Goal: Task Accomplishment & Management: Use online tool/utility

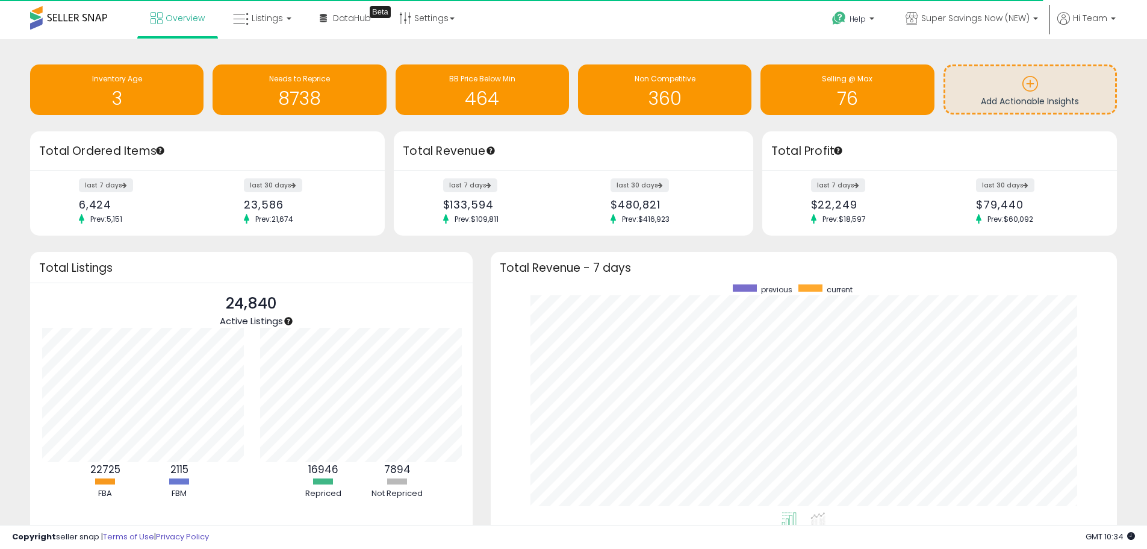
scroll to position [601865, 601491]
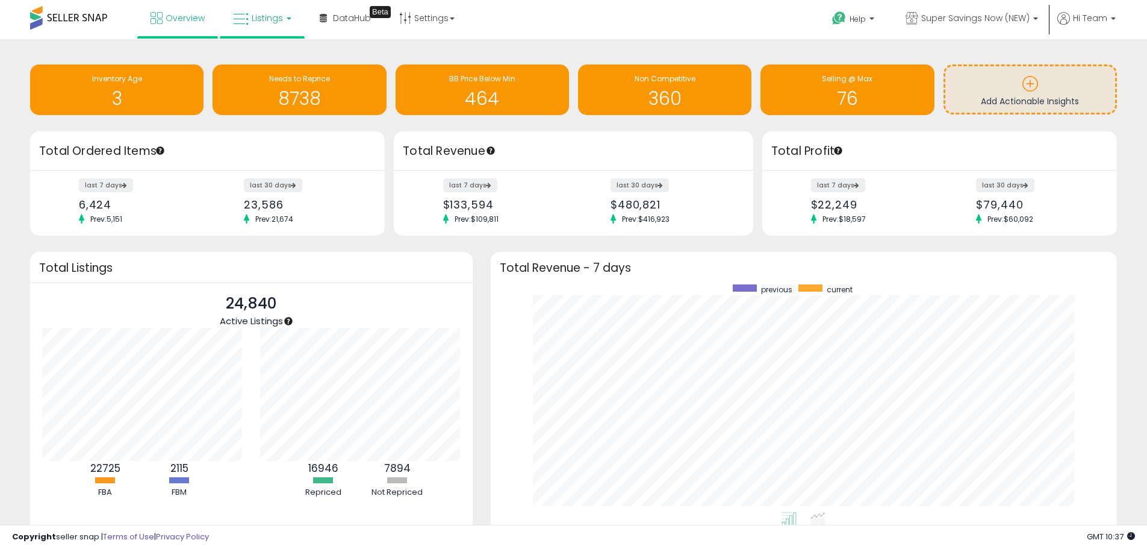
click at [289, 22] on link "Listings" at bounding box center [262, 18] width 76 height 36
click at [266, 70] on link at bounding box center [270, 62] width 83 height 24
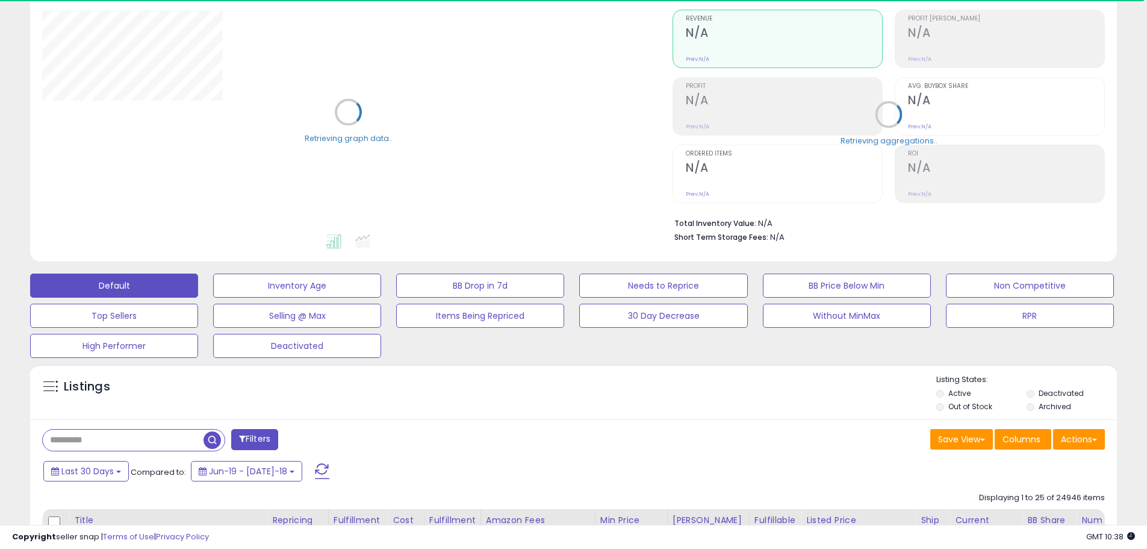
scroll to position [241, 0]
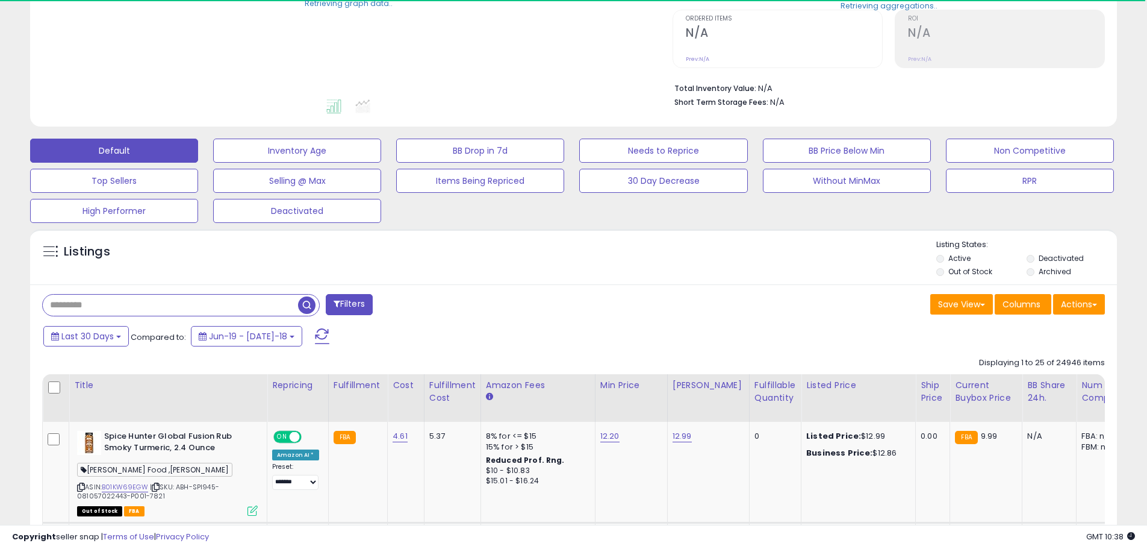
click at [184, 305] on input "text" at bounding box center [170, 304] width 255 height 21
paste input "**********"
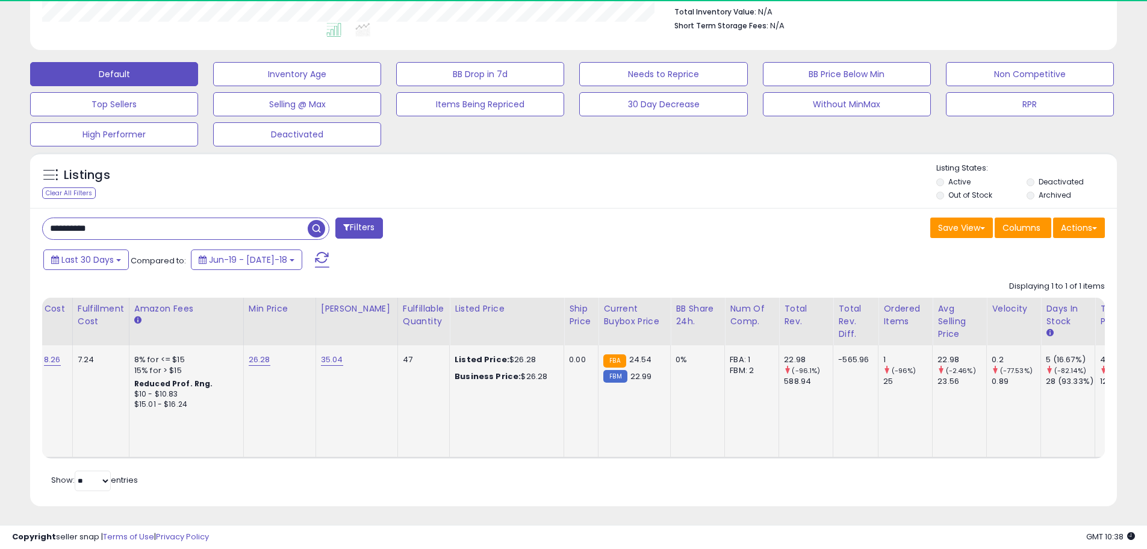
scroll to position [0, 274]
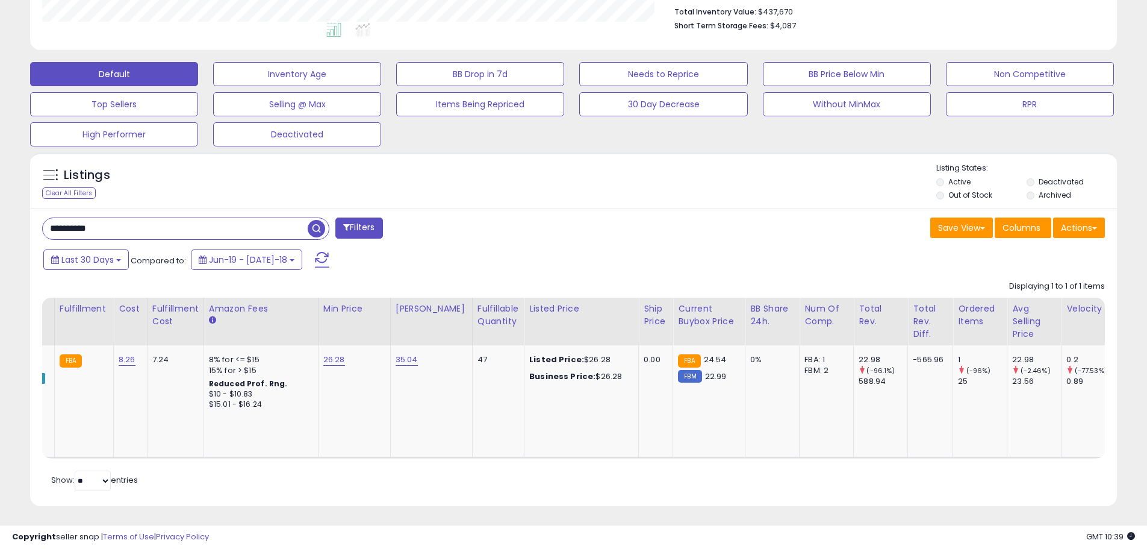
click at [220, 219] on input "**********" at bounding box center [175, 228] width 265 height 21
click at [216, 225] on input "**********" at bounding box center [175, 228] width 265 height 21
paste input "text"
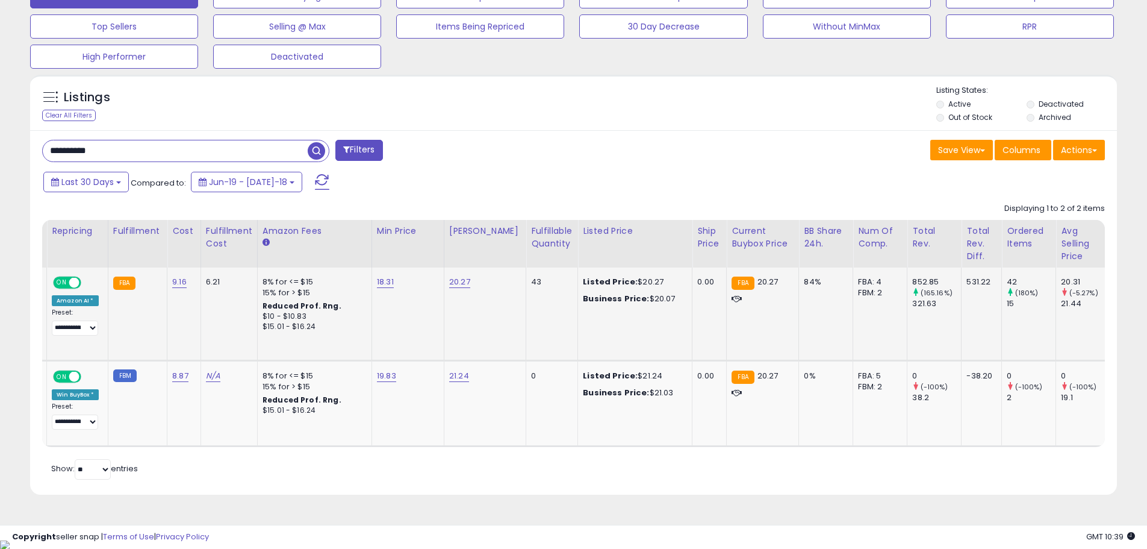
scroll to position [0, 421]
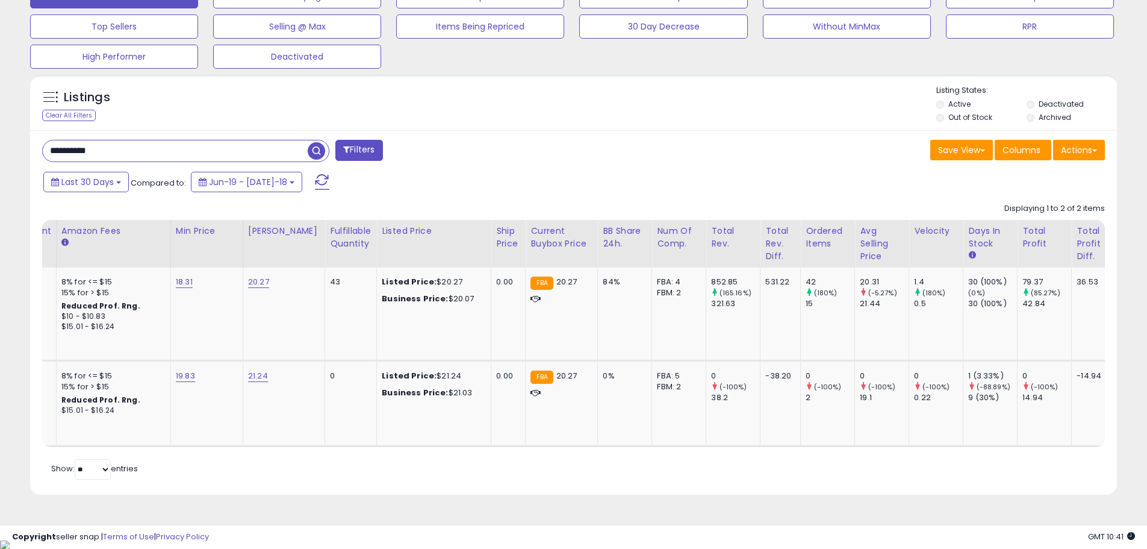
click at [187, 147] on input "**********" at bounding box center [175, 150] width 265 height 21
paste input "text"
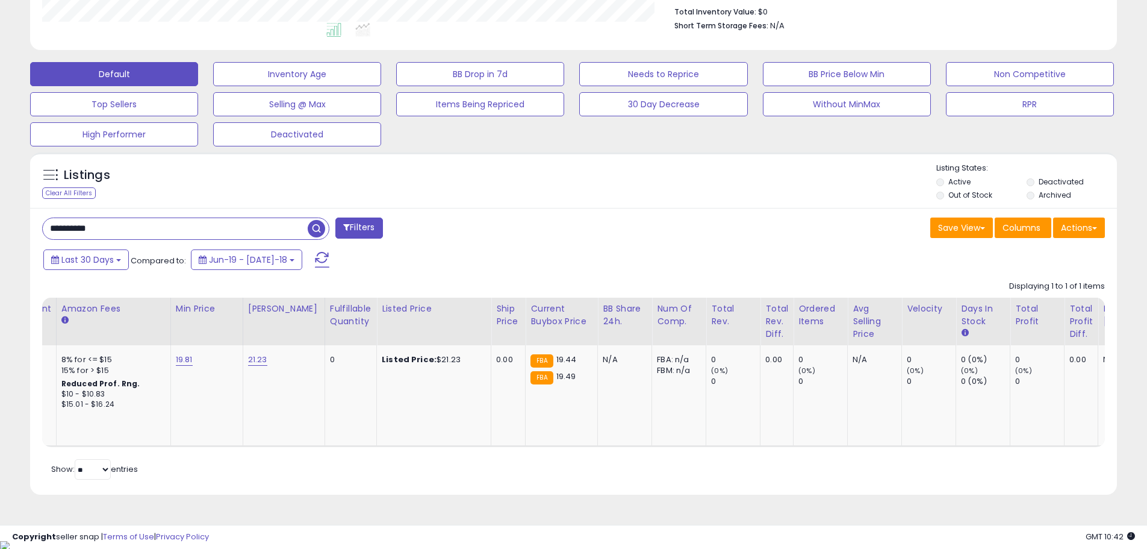
scroll to position [247, 630]
click at [178, 225] on input "**********" at bounding box center [175, 228] width 265 height 21
paste input "text"
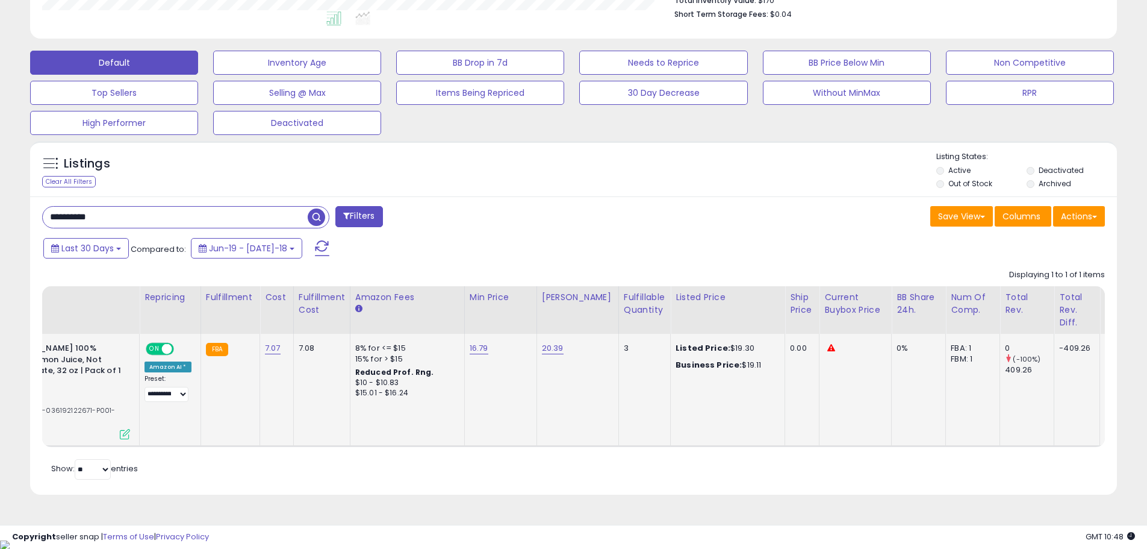
scroll to position [0, 0]
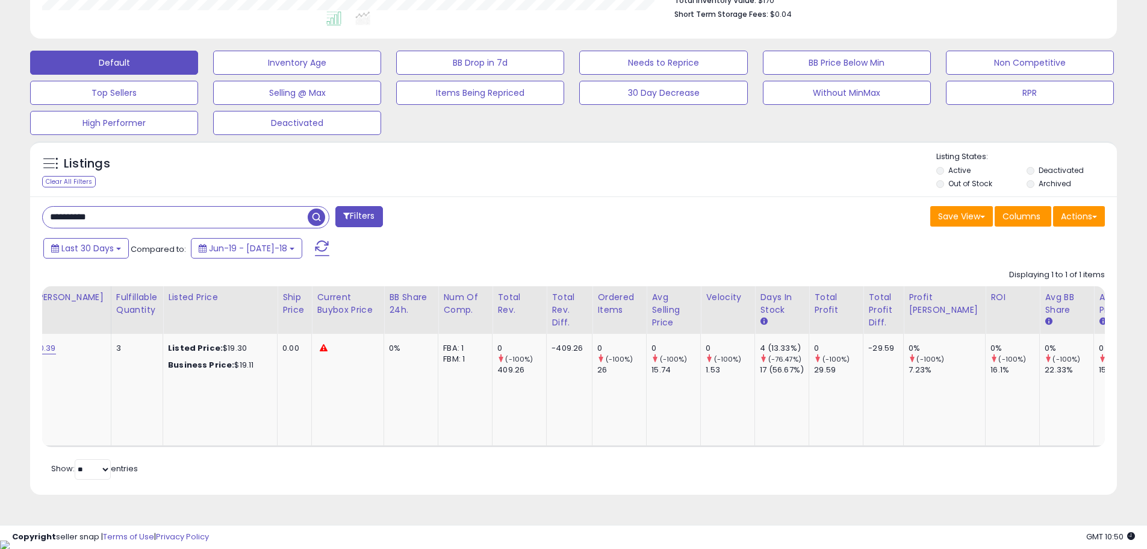
paste input "text"
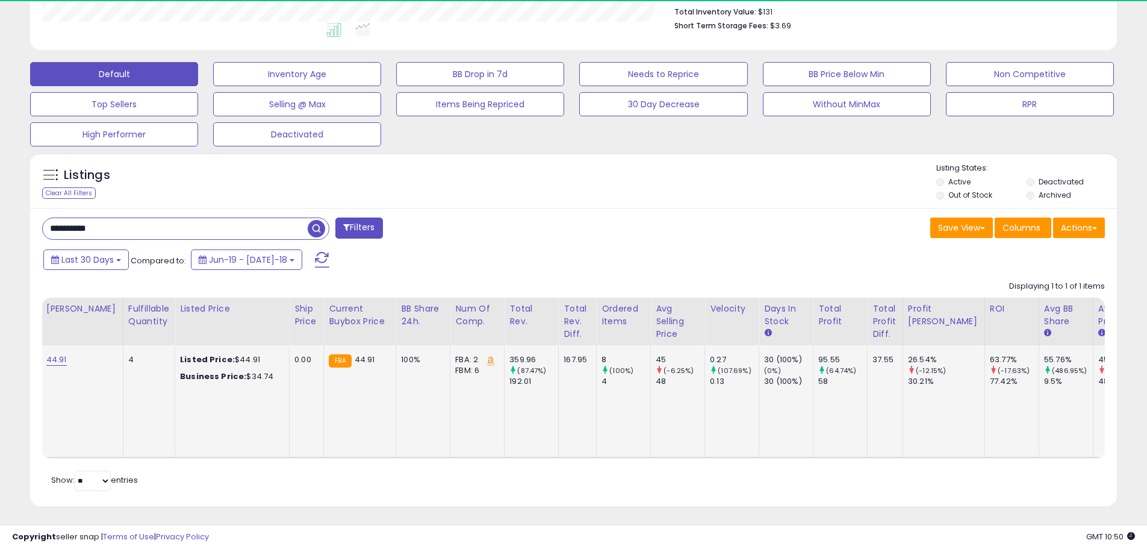
scroll to position [247, 630]
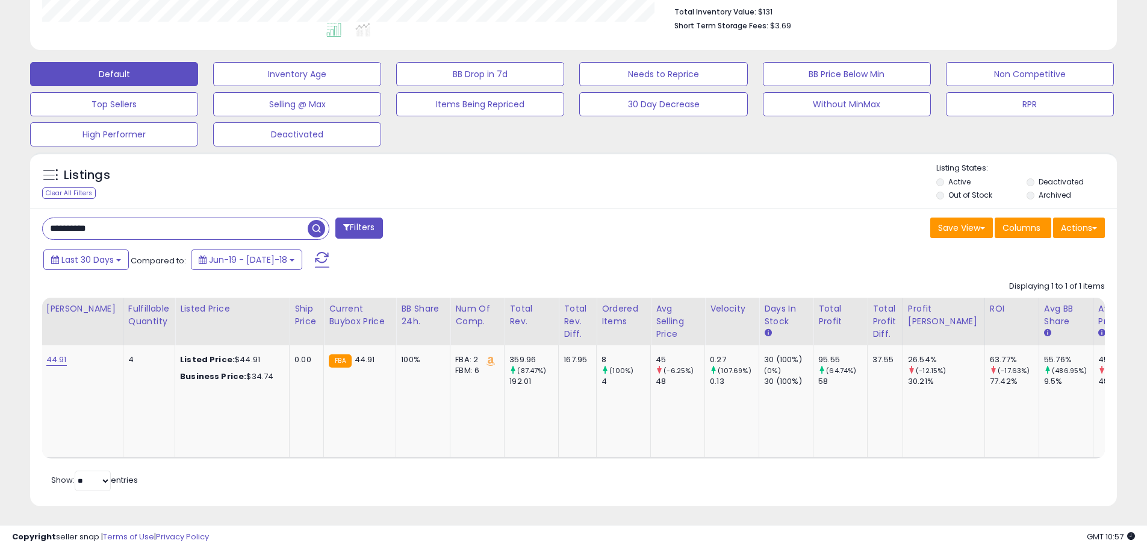
click at [194, 222] on input "**********" at bounding box center [175, 228] width 265 height 21
paste input "text"
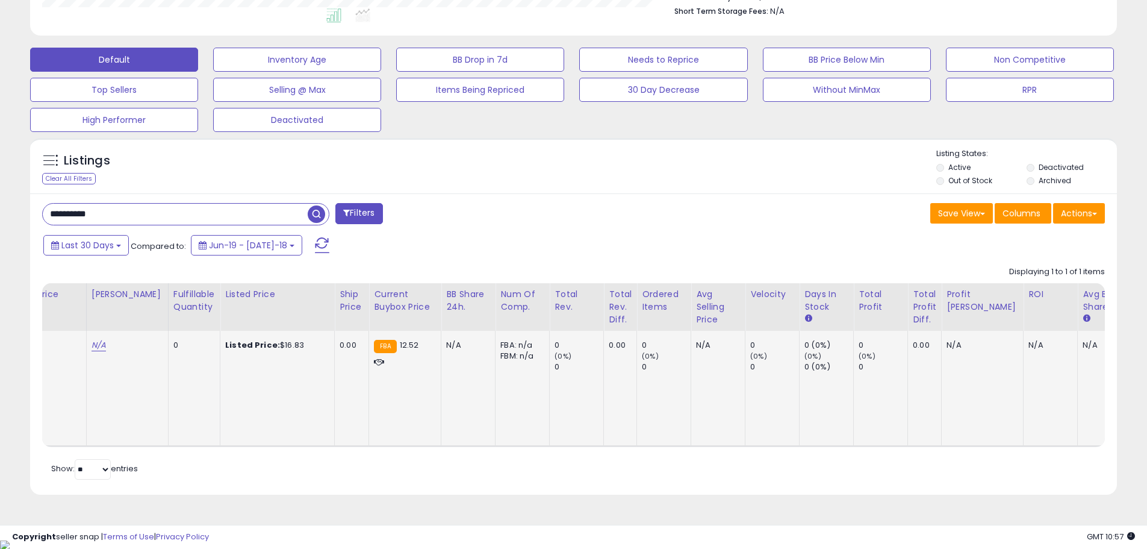
scroll to position [0, 615]
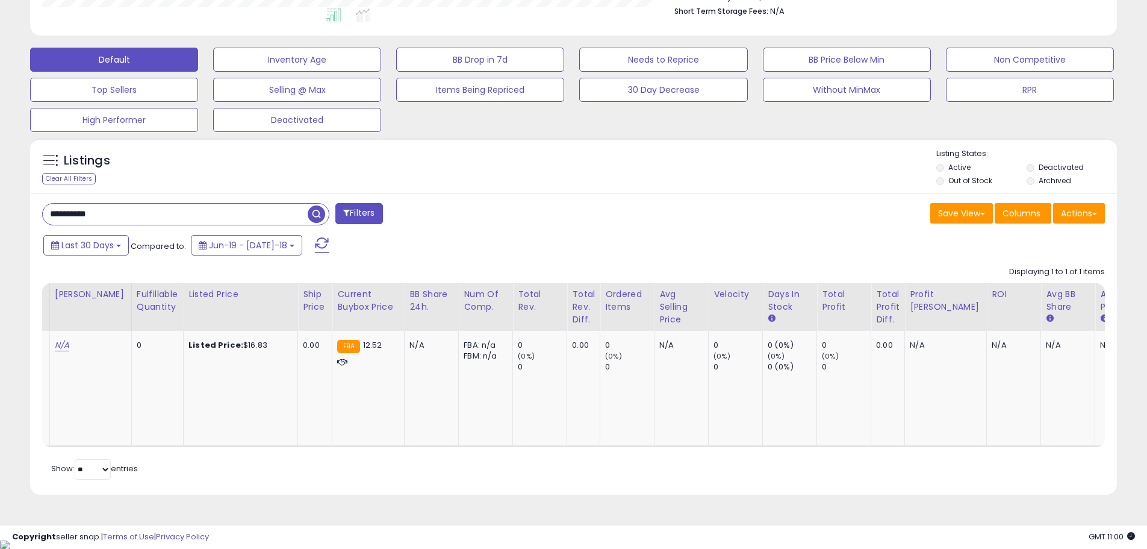
paste input "text"
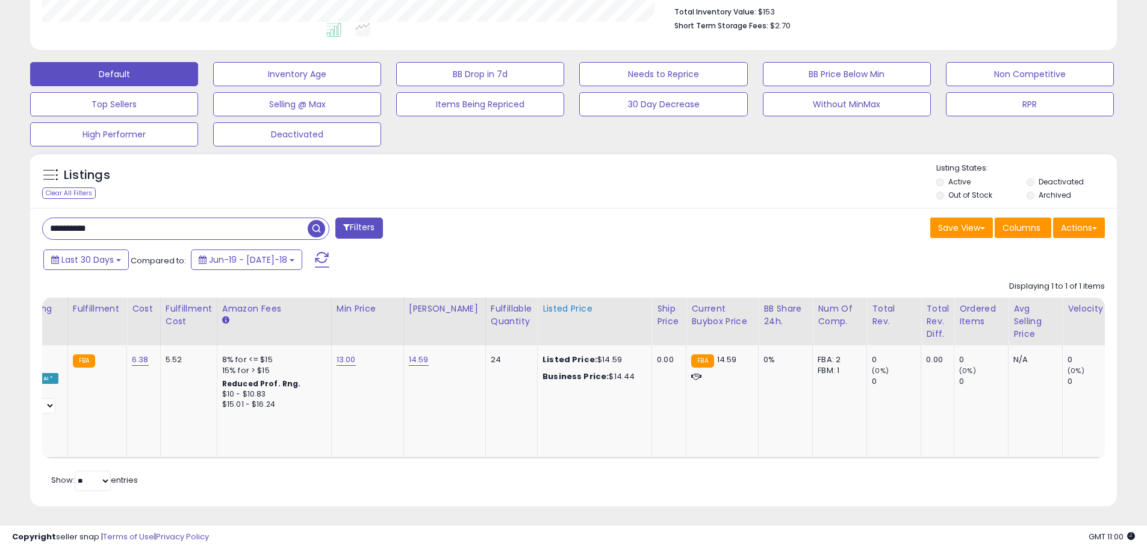
scroll to position [0, 133]
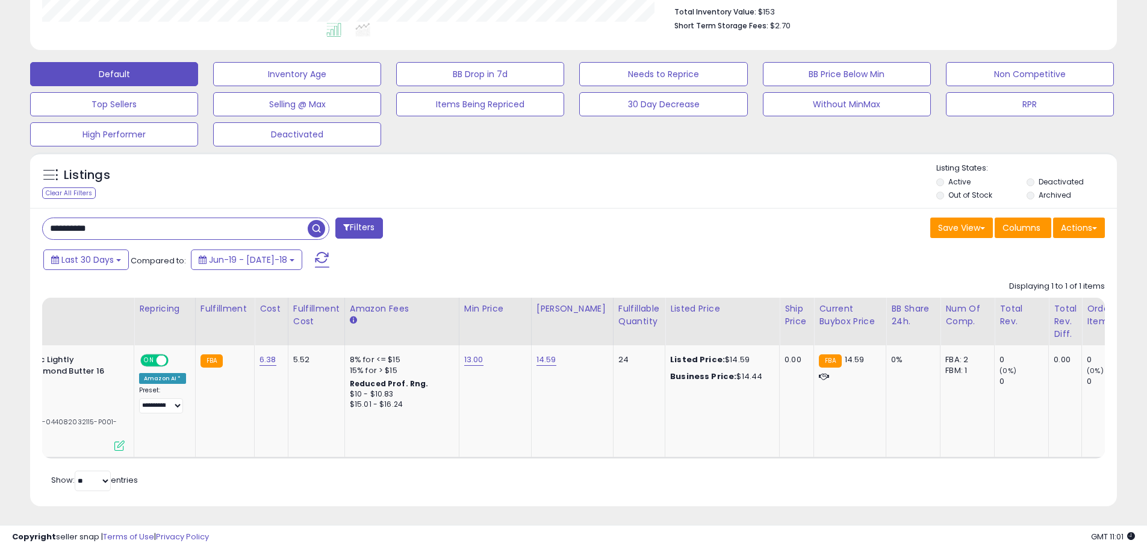
paste input "text"
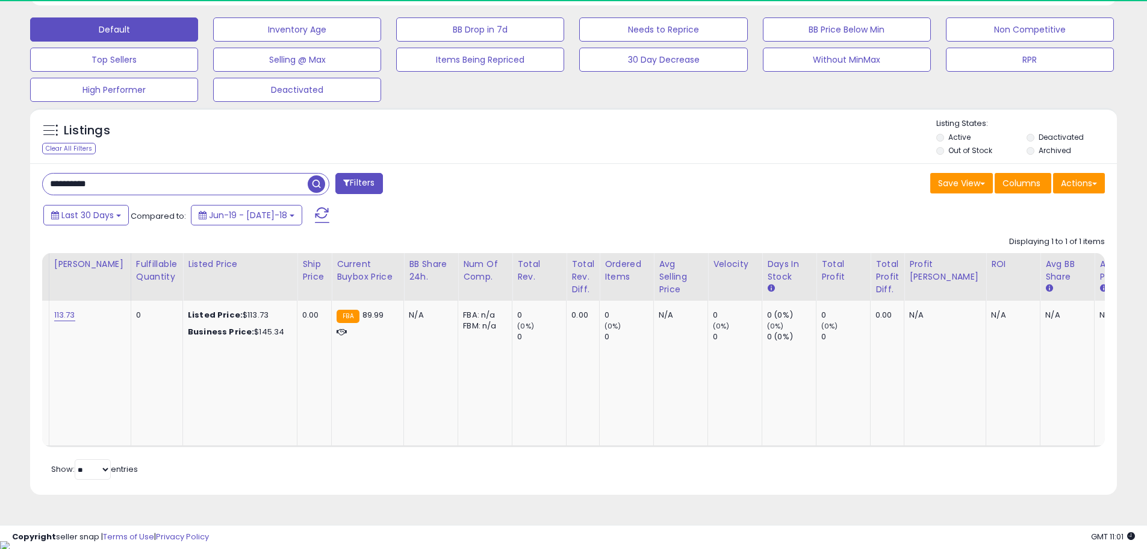
scroll to position [247, 630]
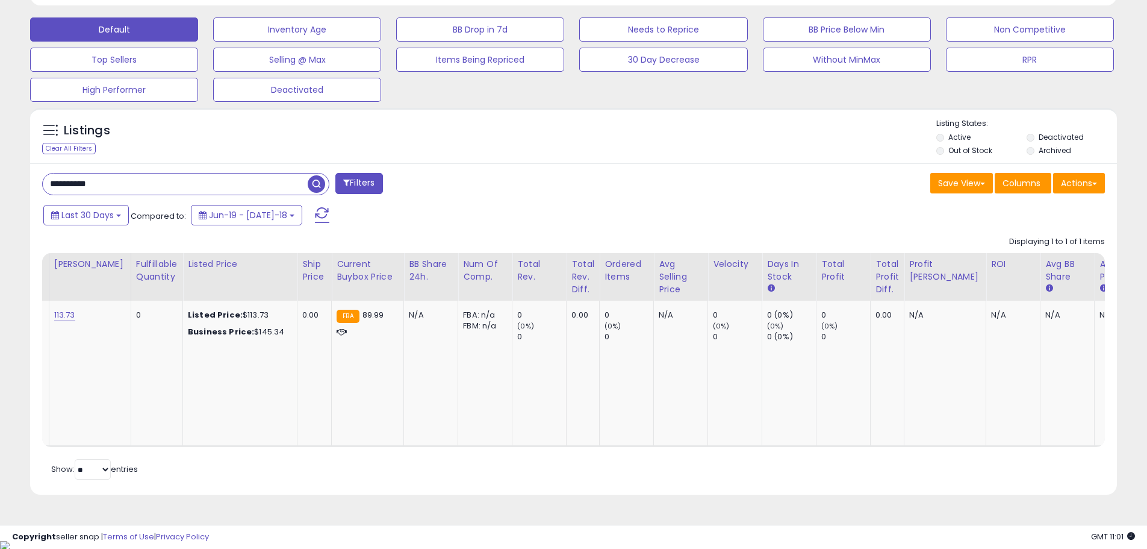
paste input "text"
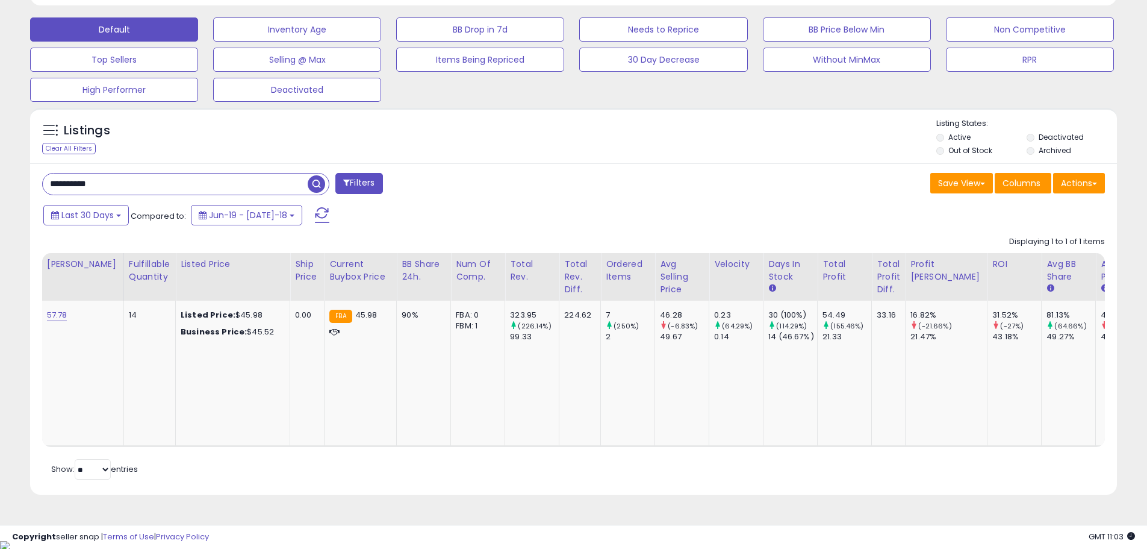
paste input "text"
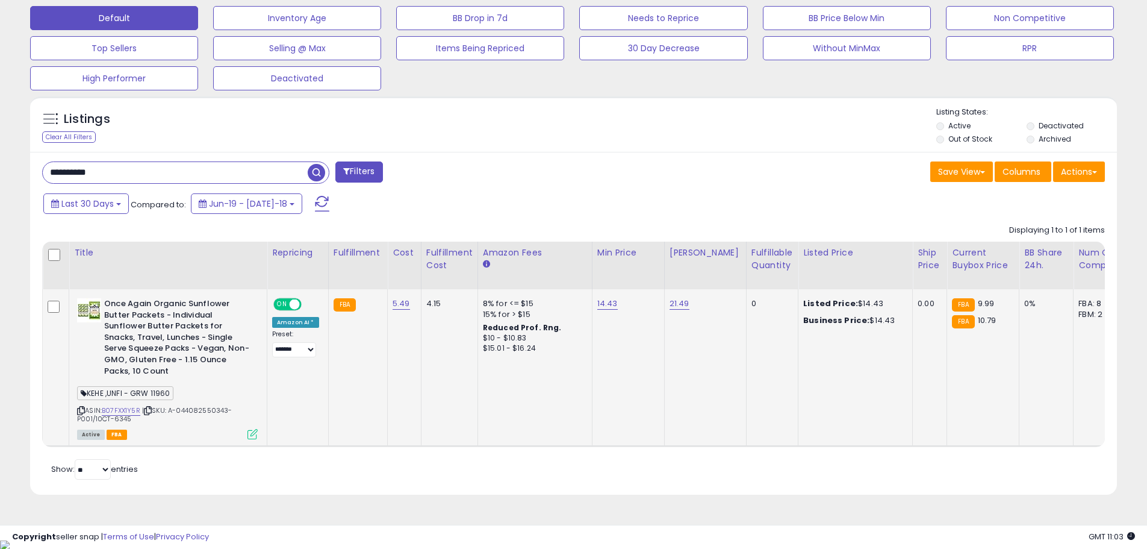
scroll to position [247, 630]
paste input "text"
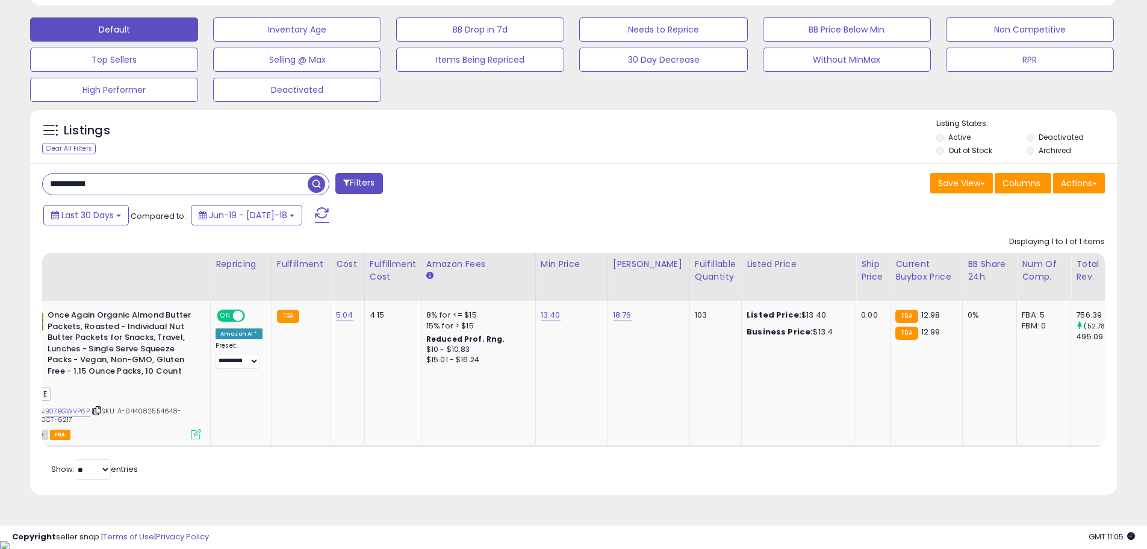
scroll to position [0, 0]
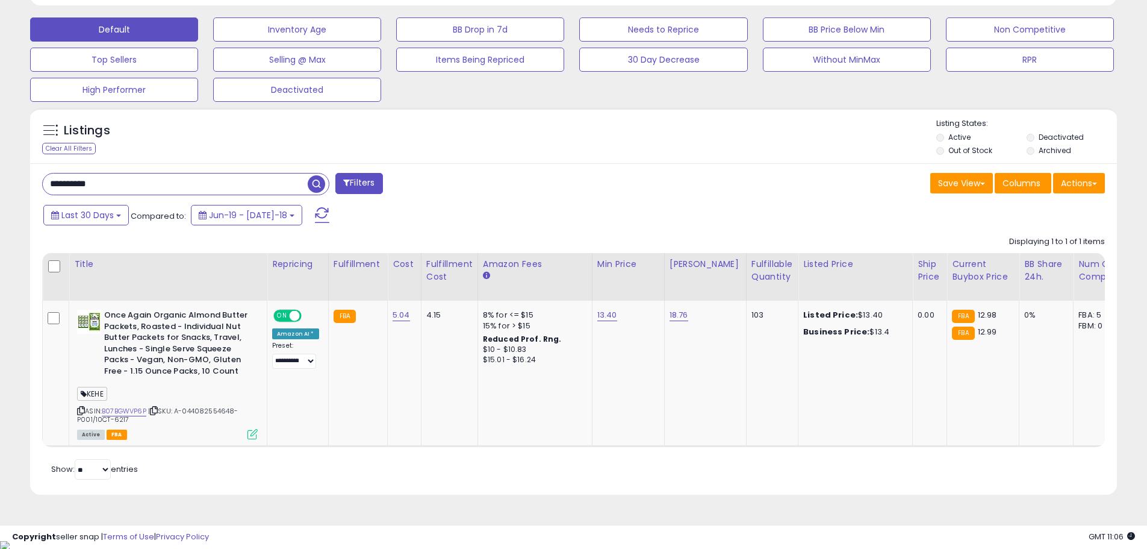
paste input "text"
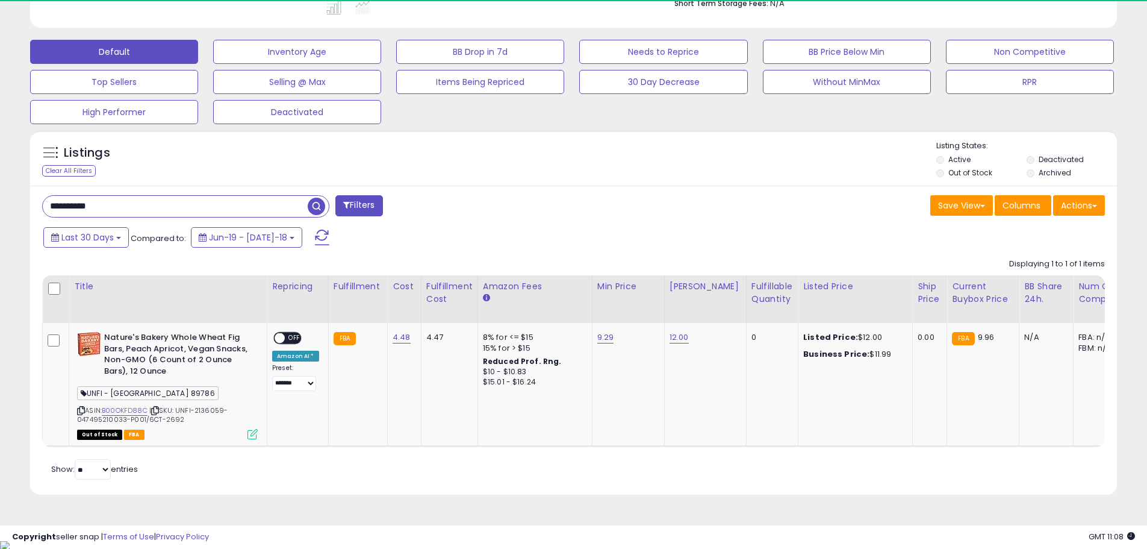
scroll to position [247, 630]
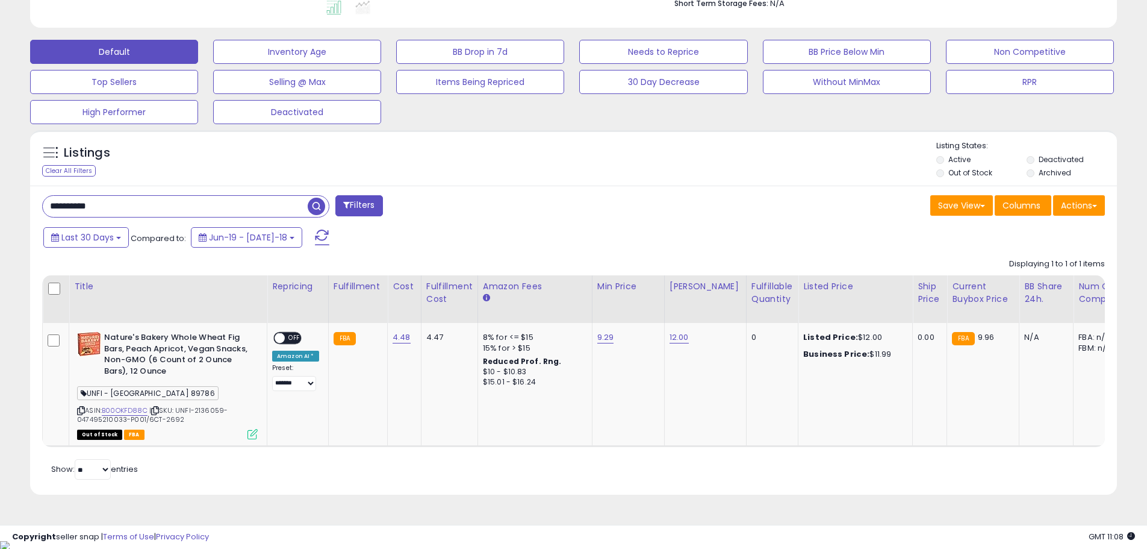
paste input "text"
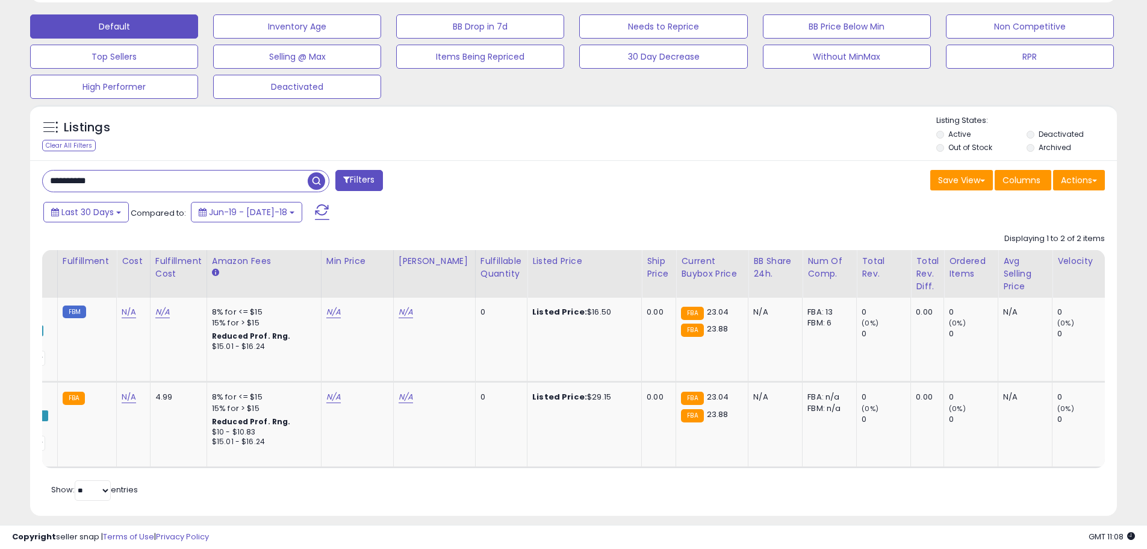
scroll to position [0, 181]
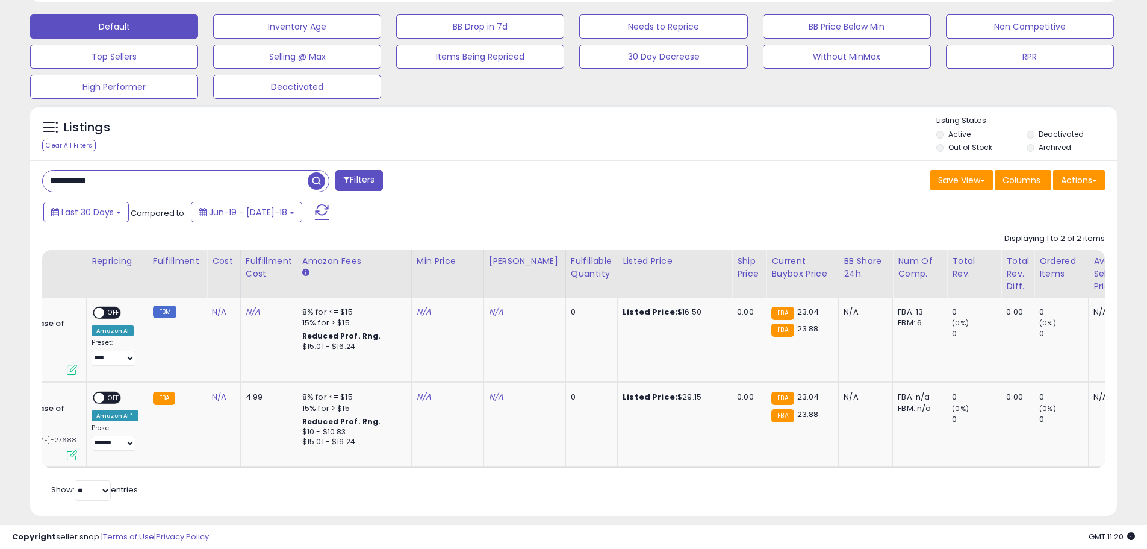
click at [260, 177] on input "**********" at bounding box center [175, 180] width 265 height 21
paste input "text"
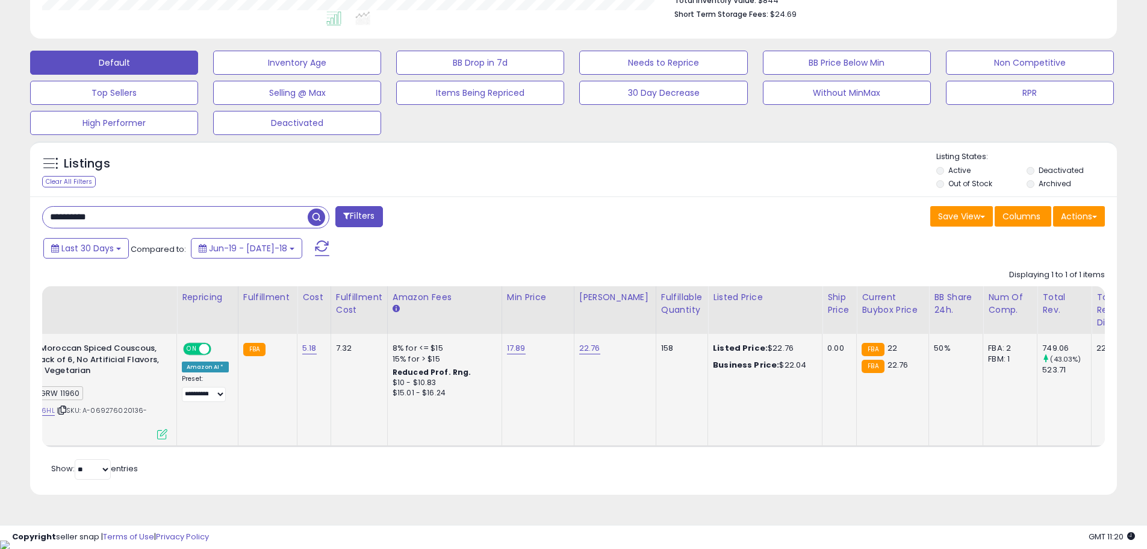
scroll to position [0, 0]
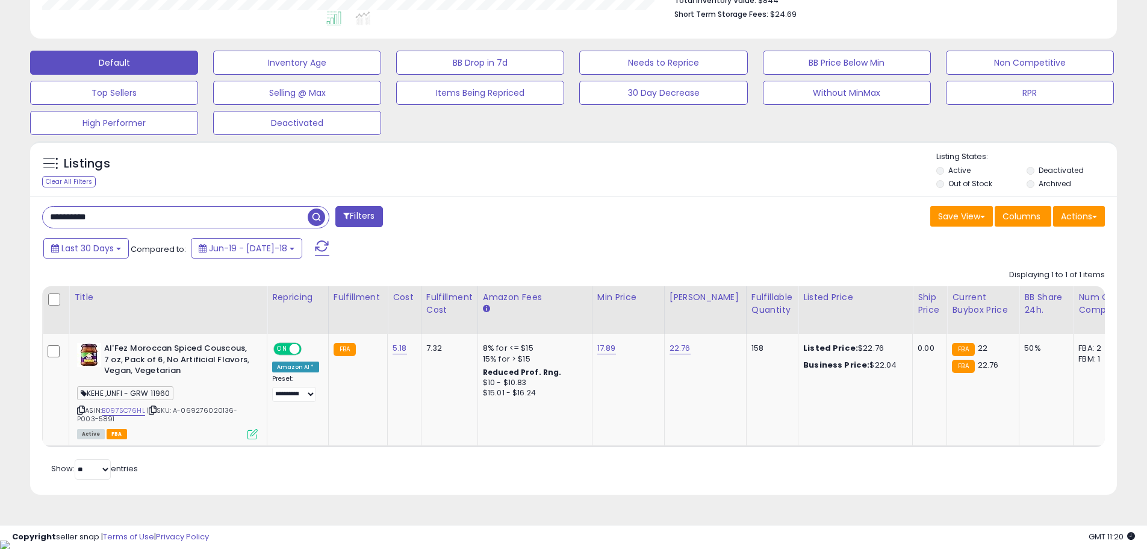
paste input "text"
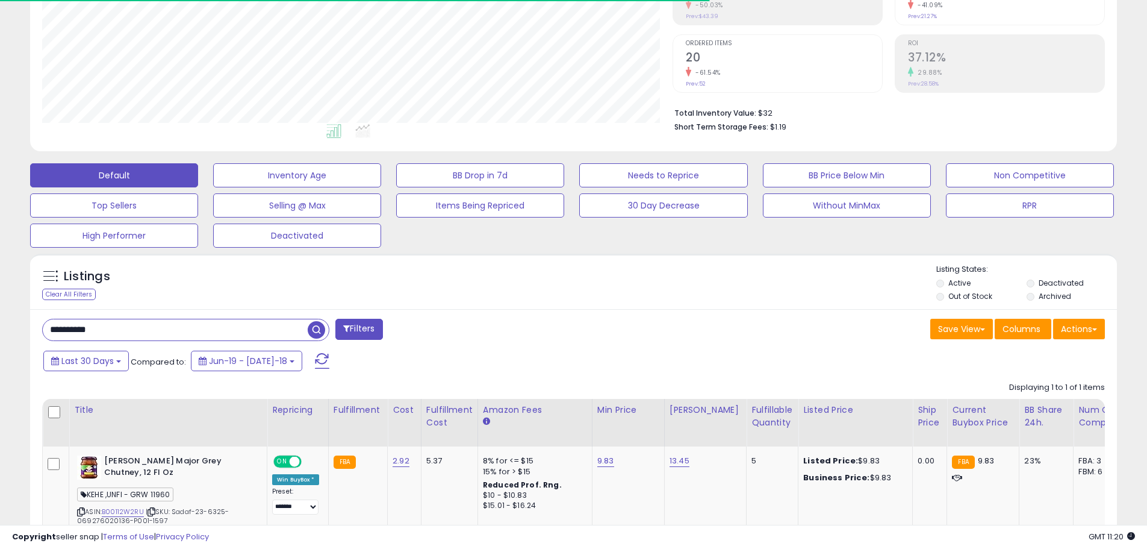
scroll to position [601846, 601463]
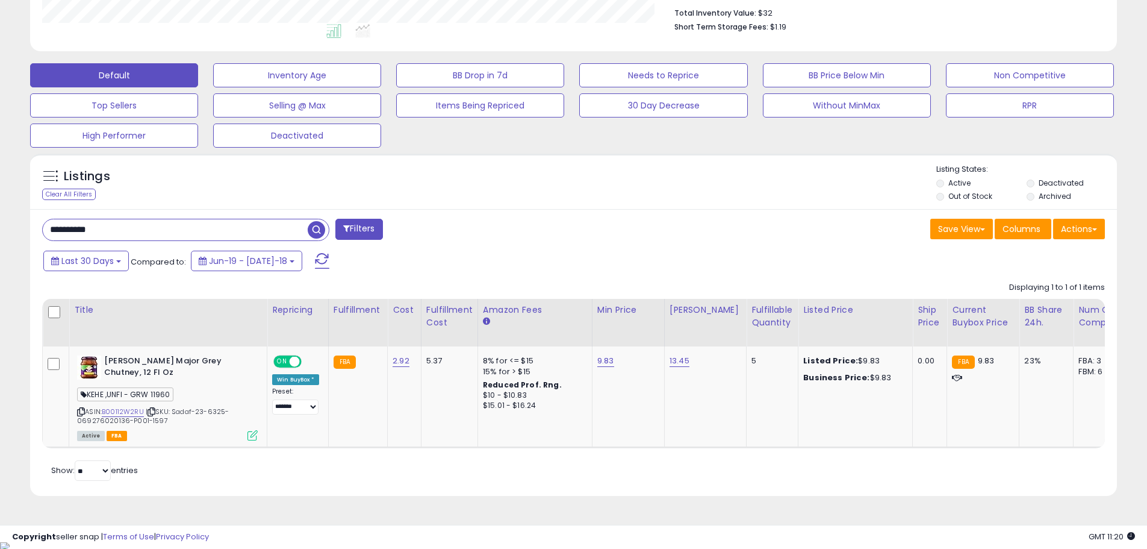
click at [166, 228] on input "**********" at bounding box center [175, 229] width 265 height 21
paste input "text"
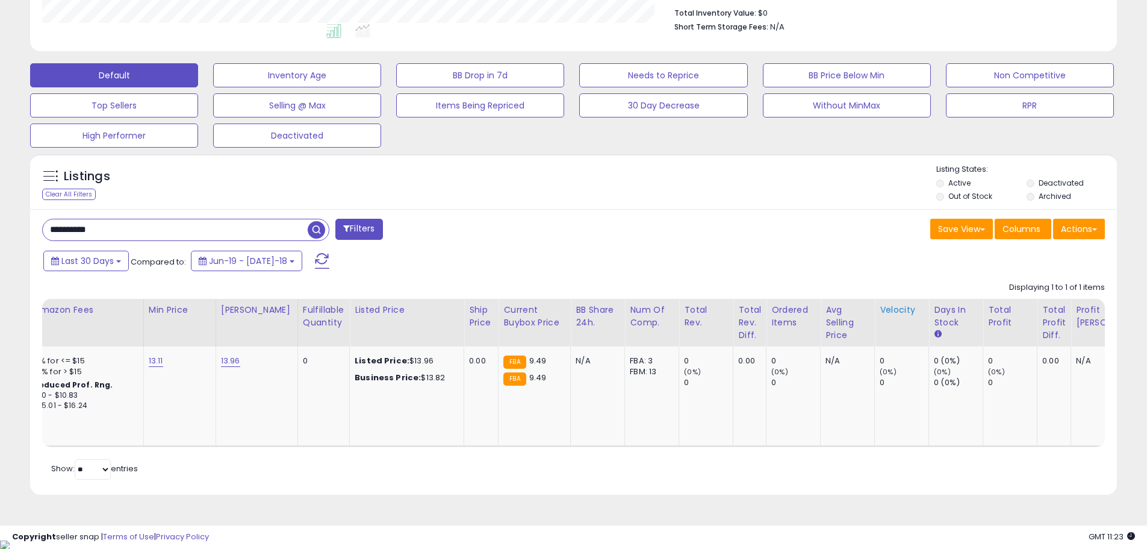
scroll to position [0, 542]
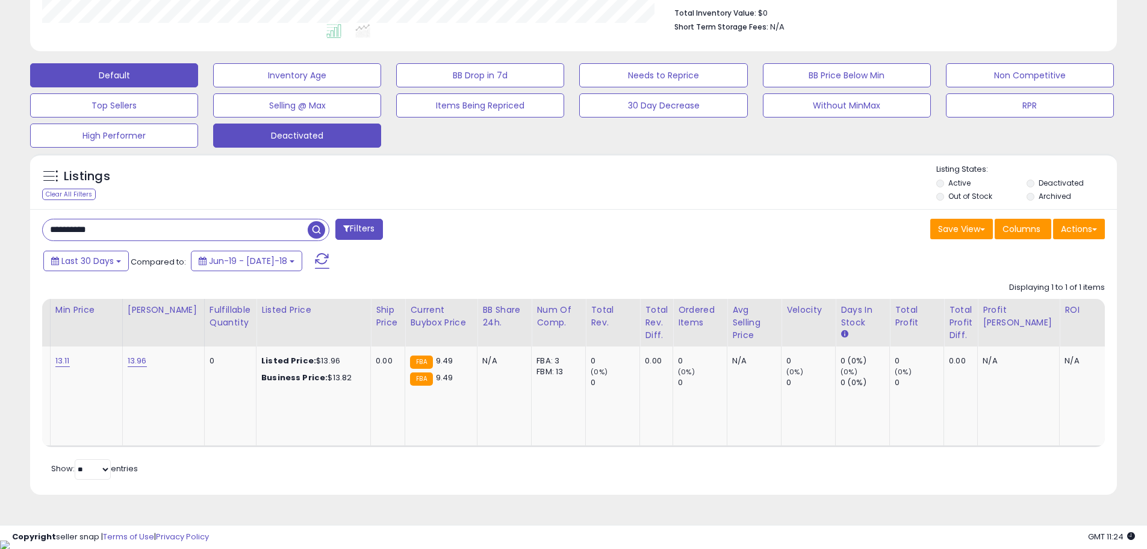
paste input "text"
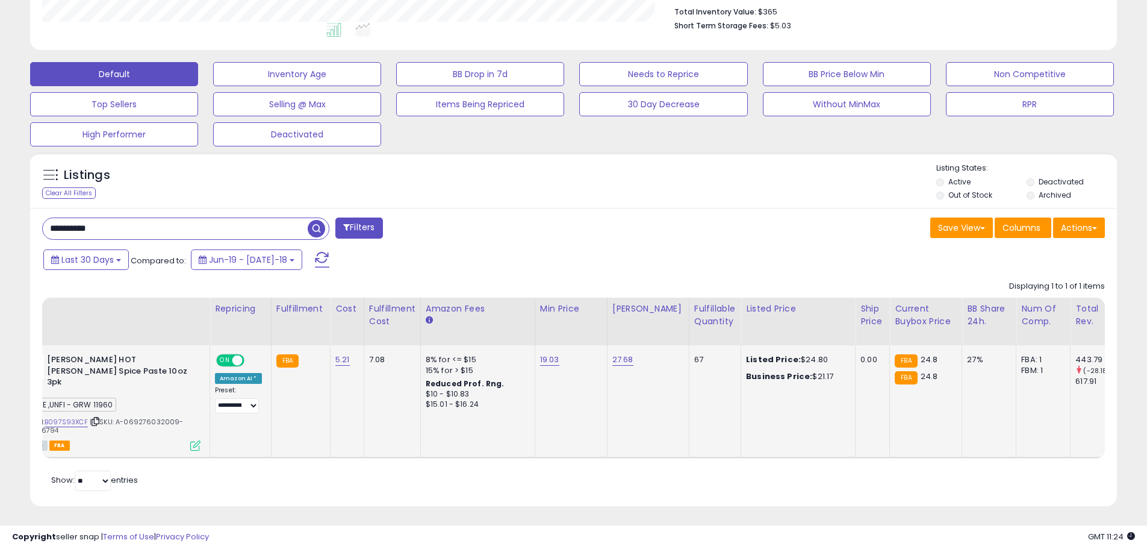
scroll to position [0, 0]
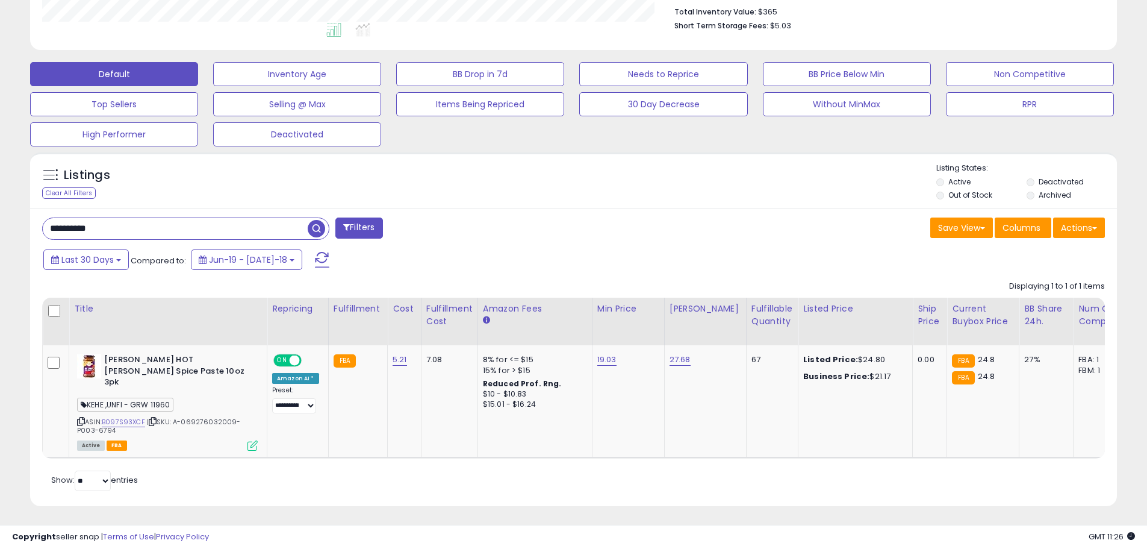
paste input "text"
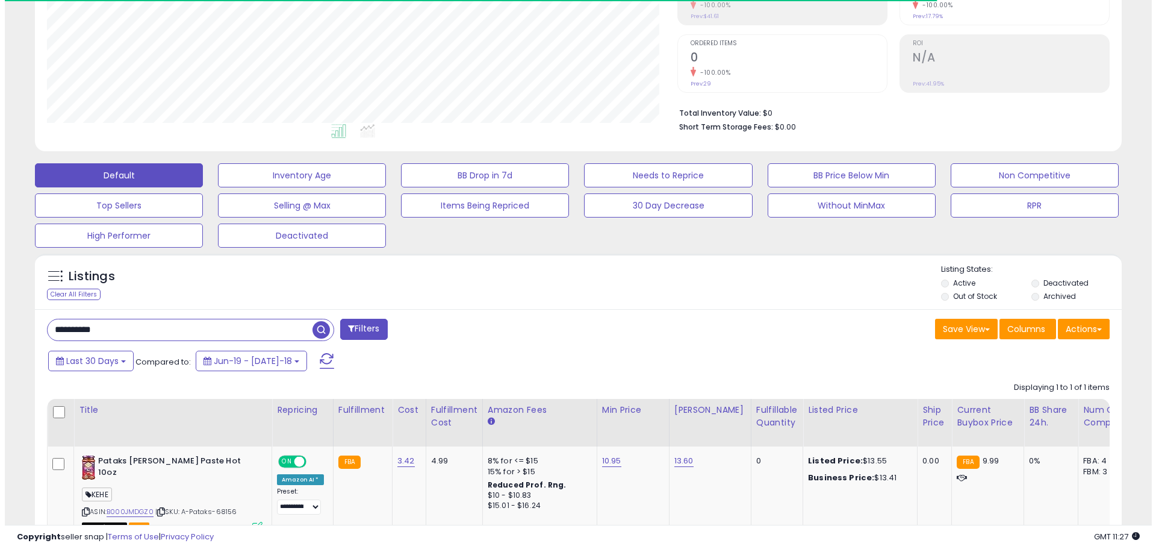
scroll to position [247, 630]
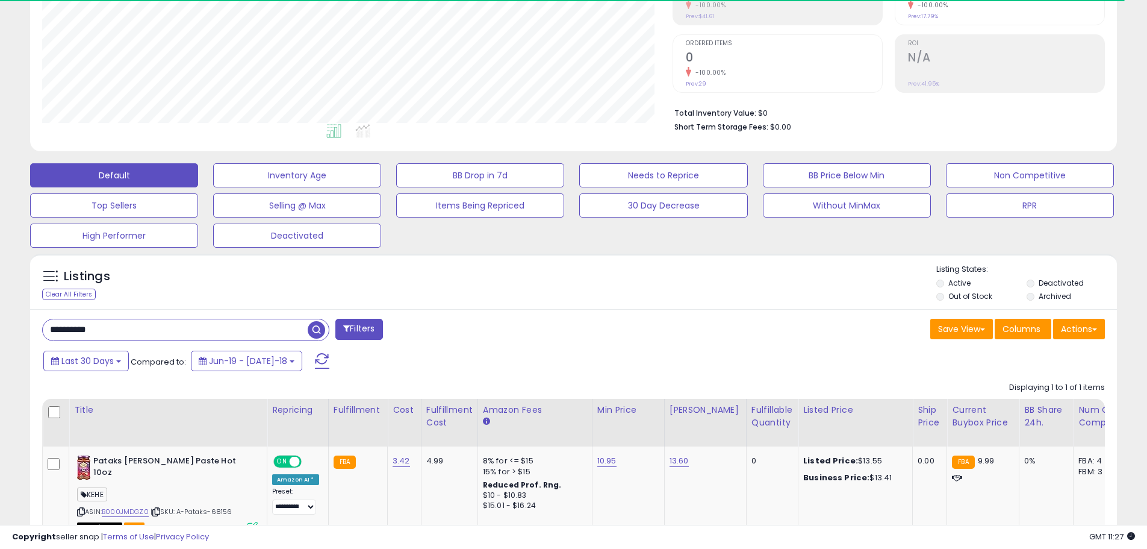
paste input "text"
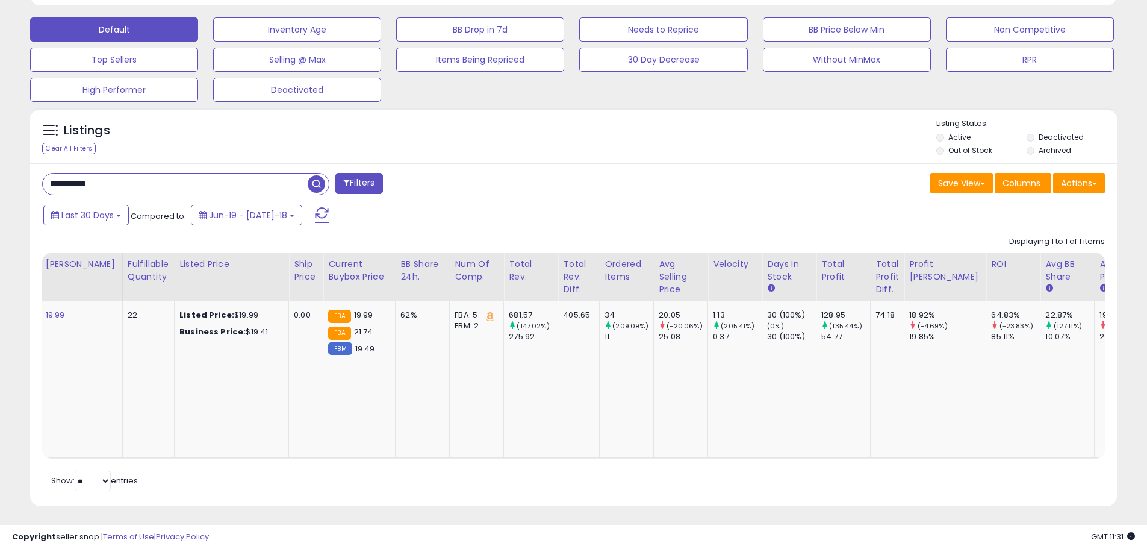
paste input "text"
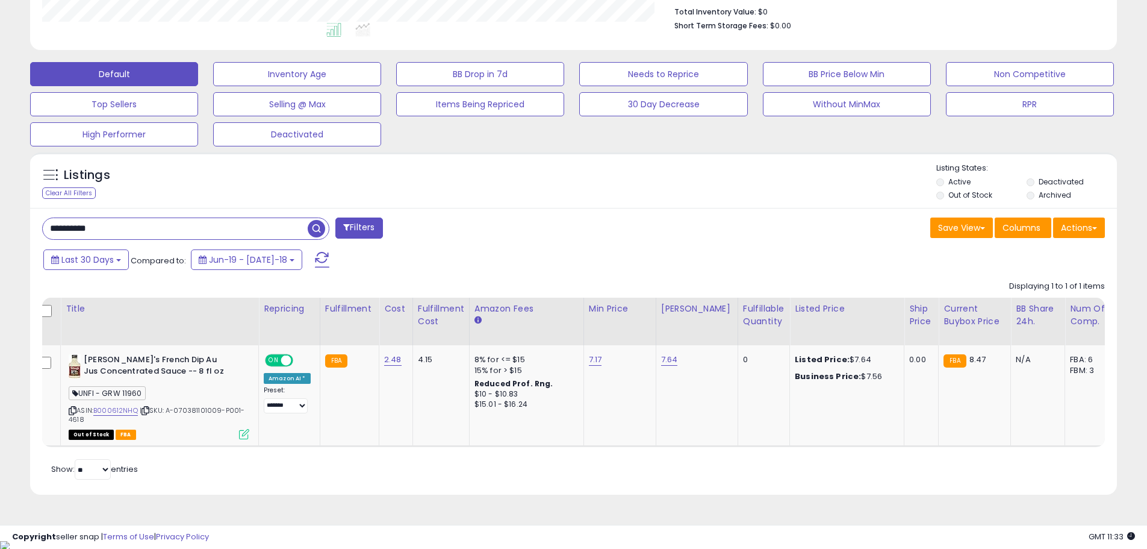
paste input "text"
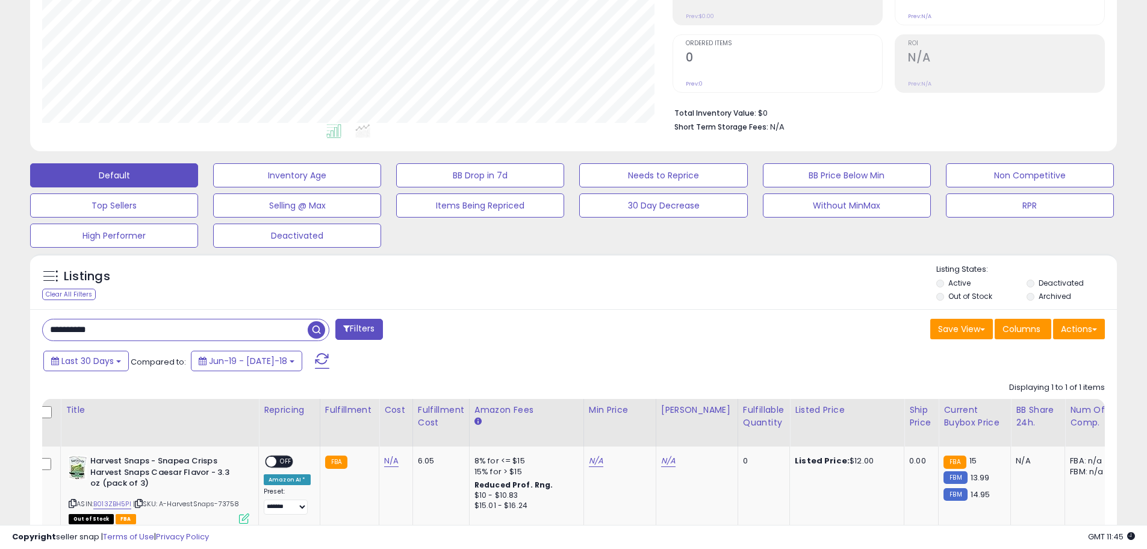
paste input "text"
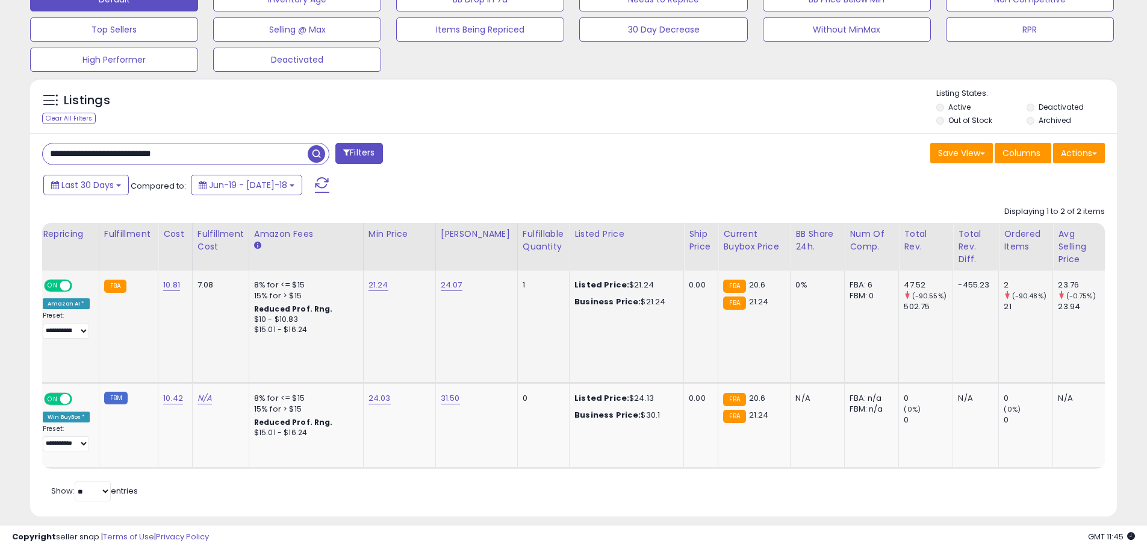
scroll to position [0, 490]
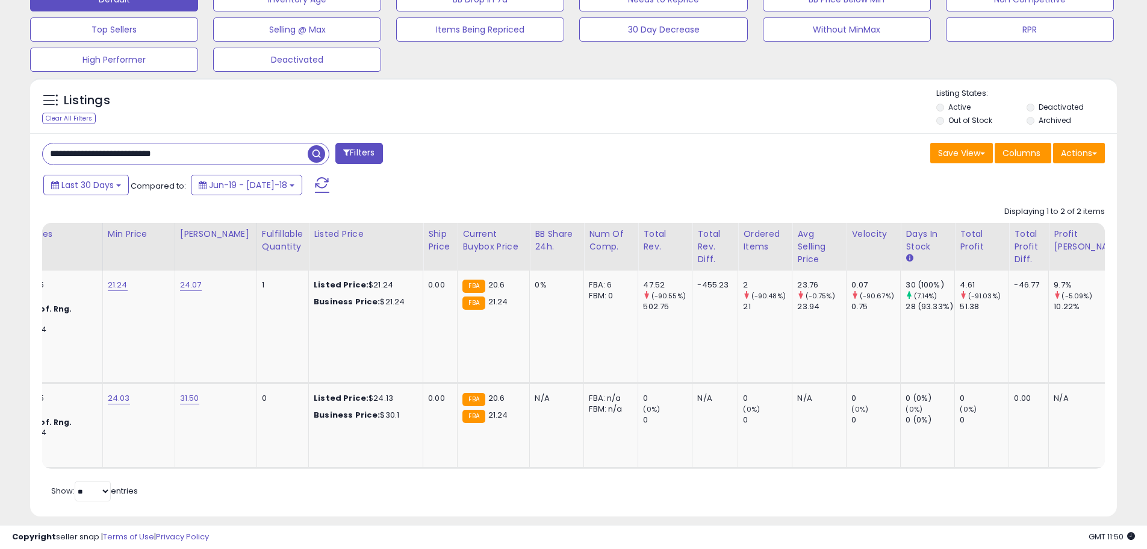
paste input "text"
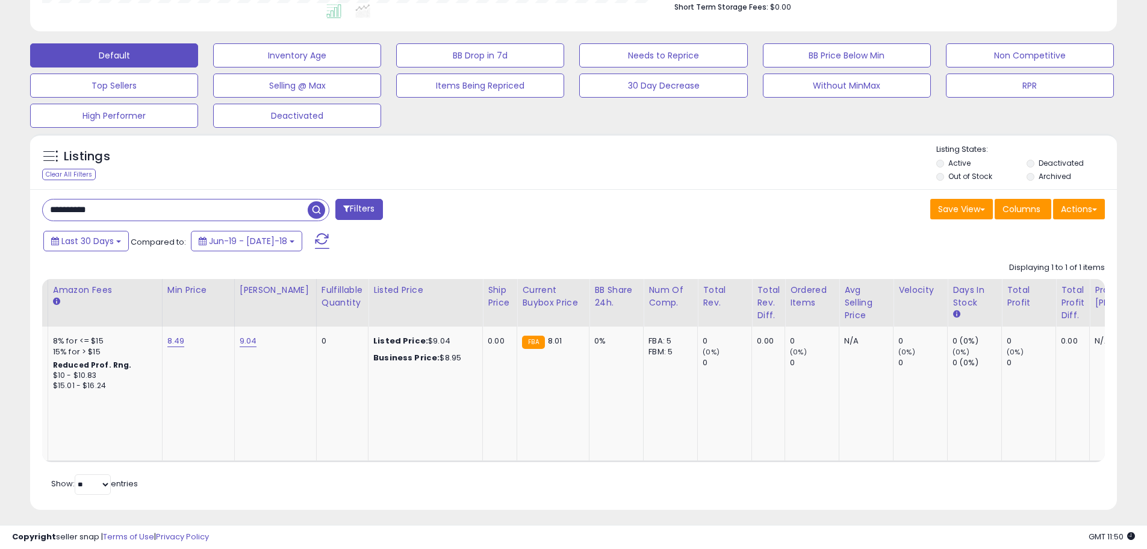
scroll to position [337, 0]
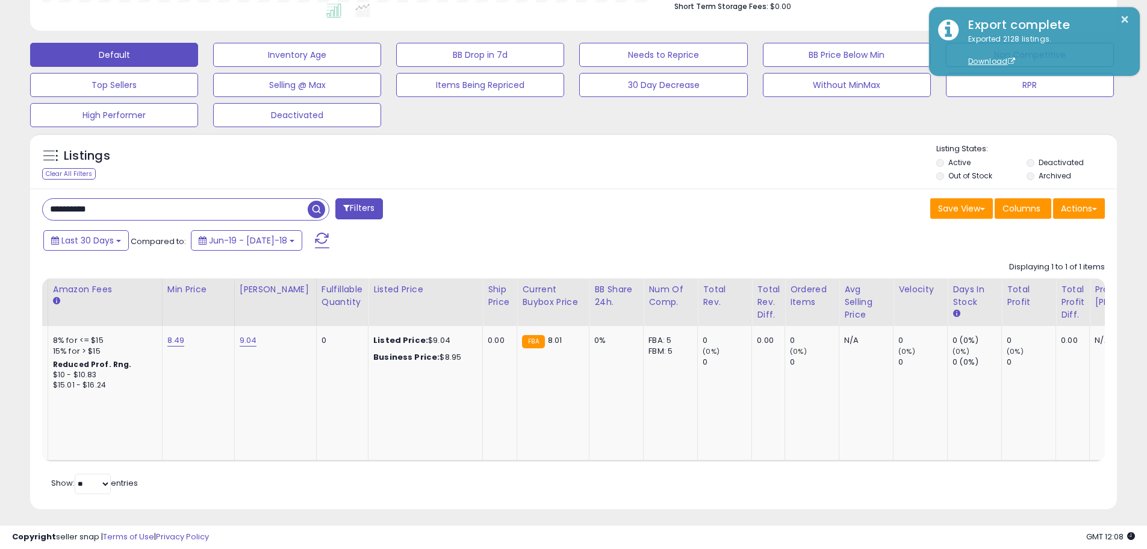
paste input "text"
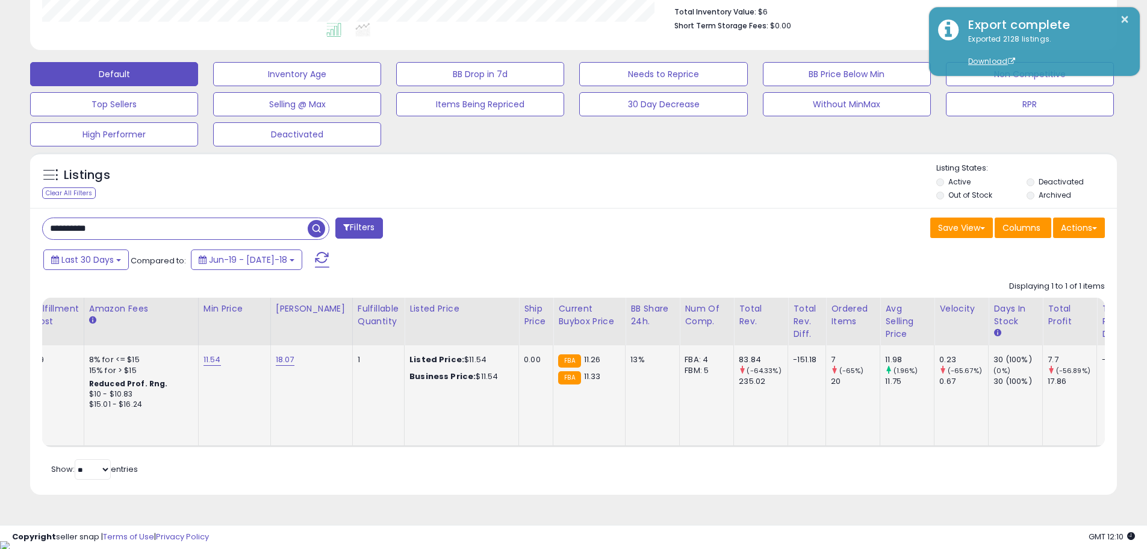
scroll to position [0, 602]
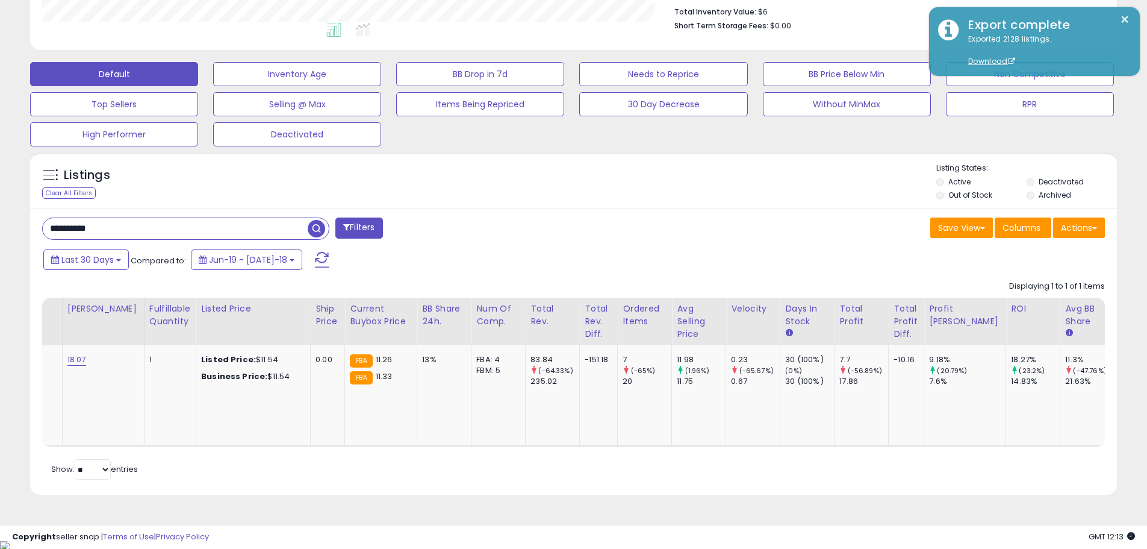
paste input "text"
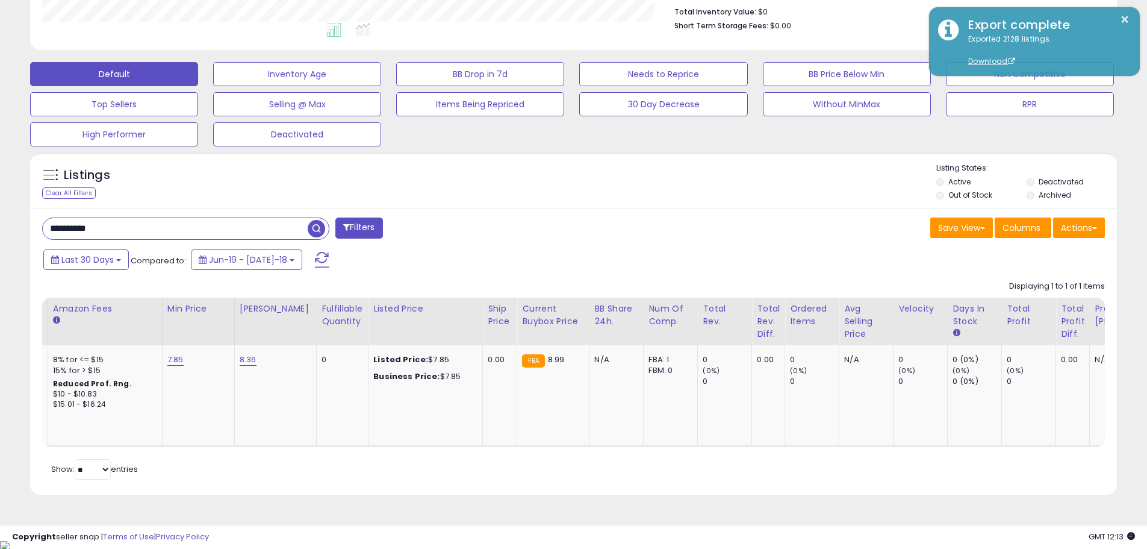
scroll to position [247, 630]
paste input "text"
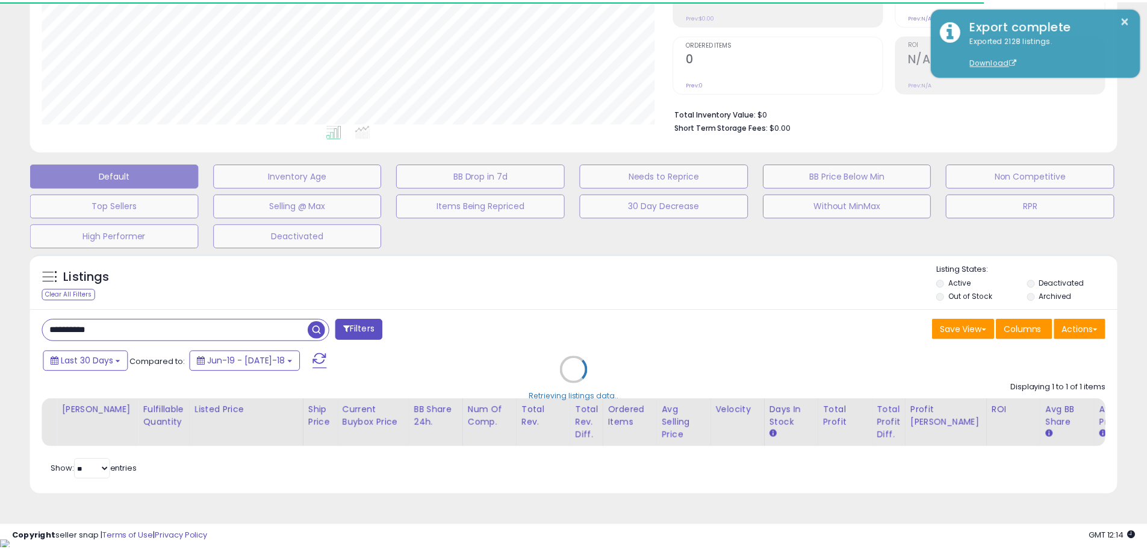
scroll to position [601846, 601463]
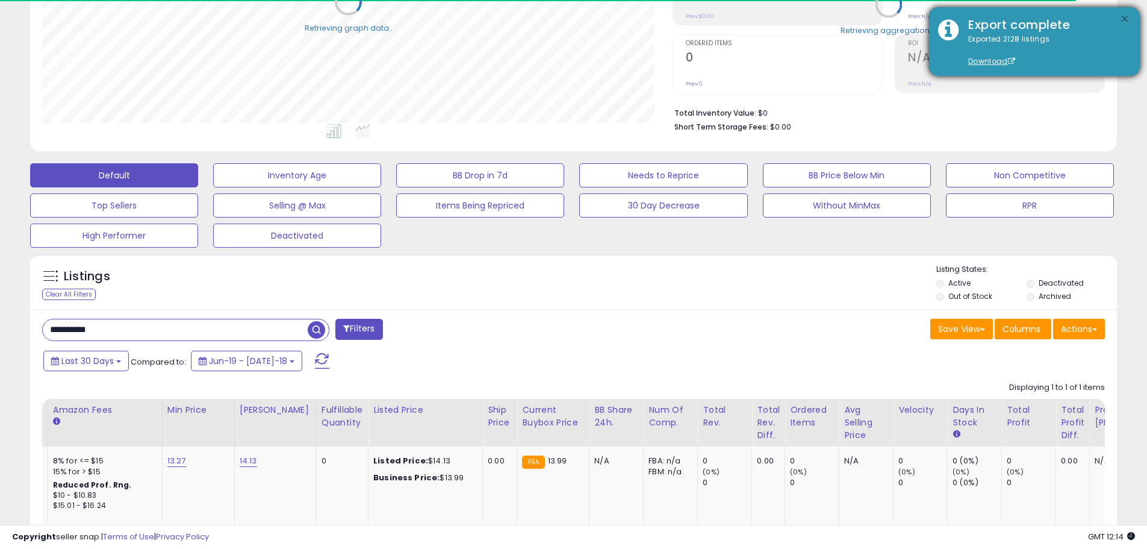
click at [1127, 18] on button "×" at bounding box center [1125, 19] width 10 height 15
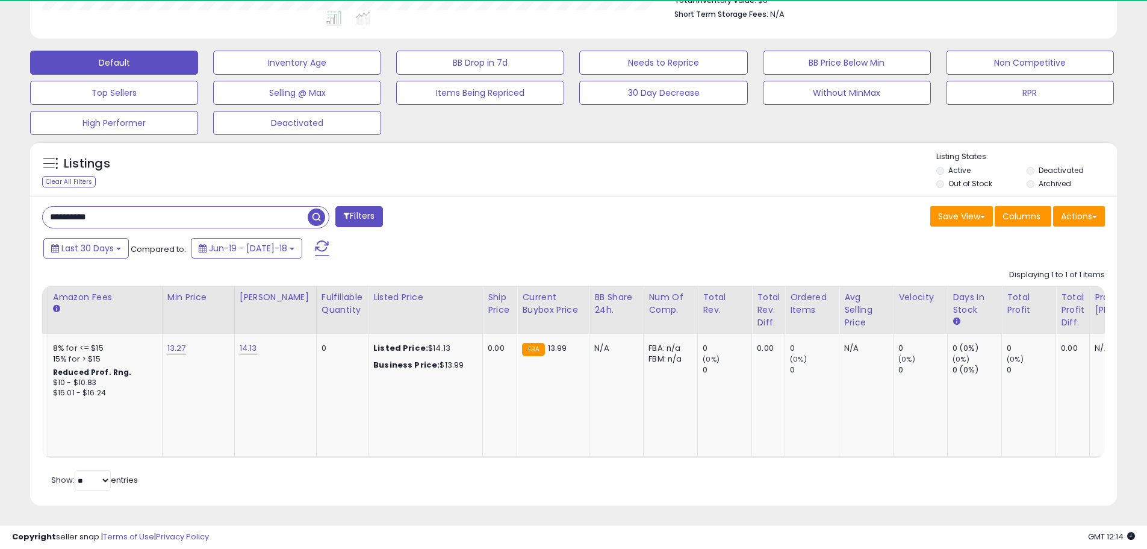
scroll to position [247, 630]
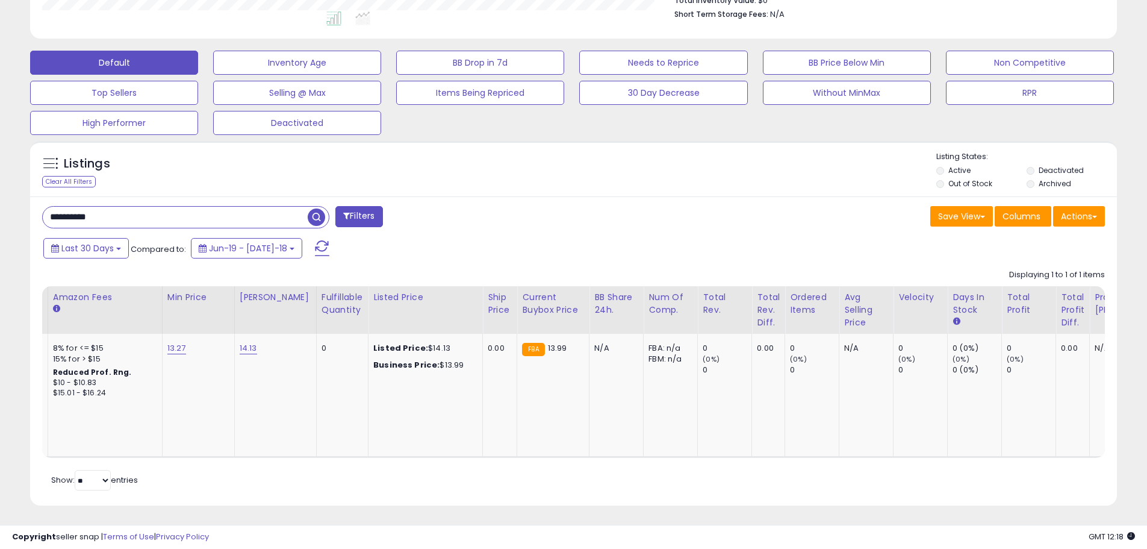
click at [254, 210] on input "**********" at bounding box center [175, 217] width 265 height 21
paste input "text"
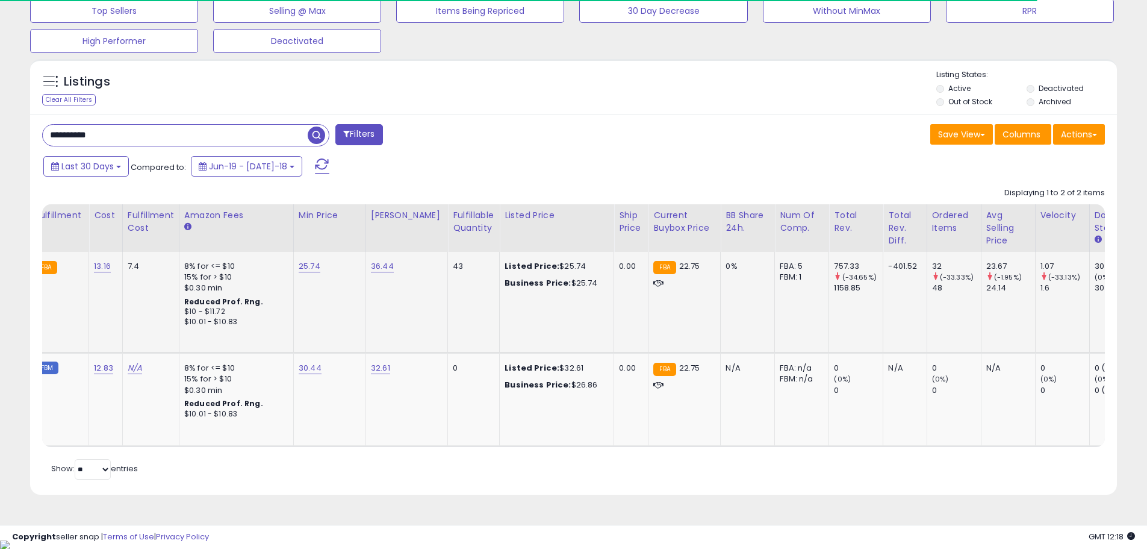
scroll to position [0, 482]
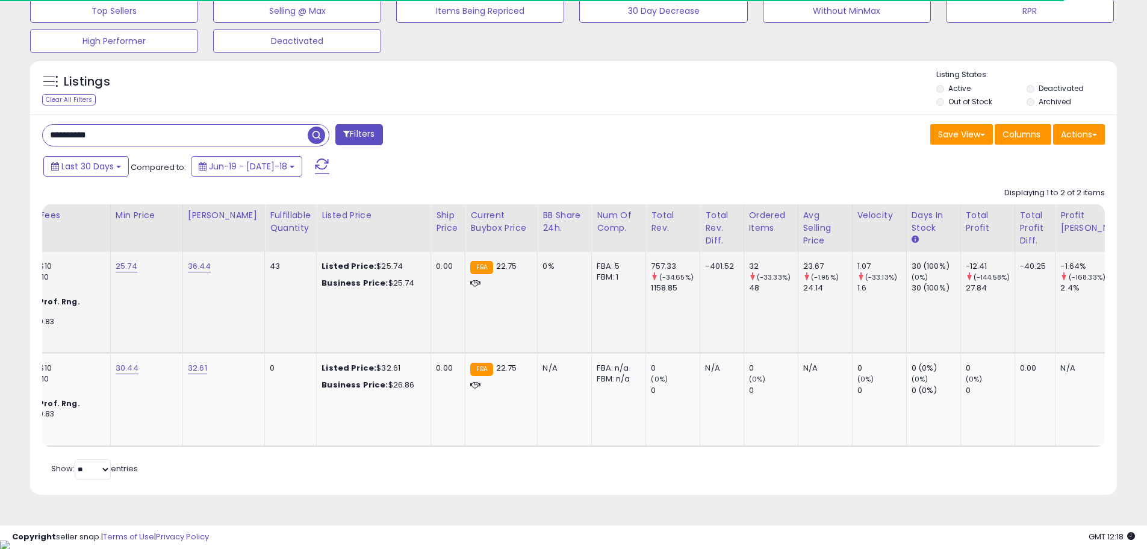
drag, startPoint x: 749, startPoint y: 292, endPoint x: 696, endPoint y: 282, distance: 54.0
click at [749, 292] on div "48" at bounding box center [773, 287] width 49 height 11
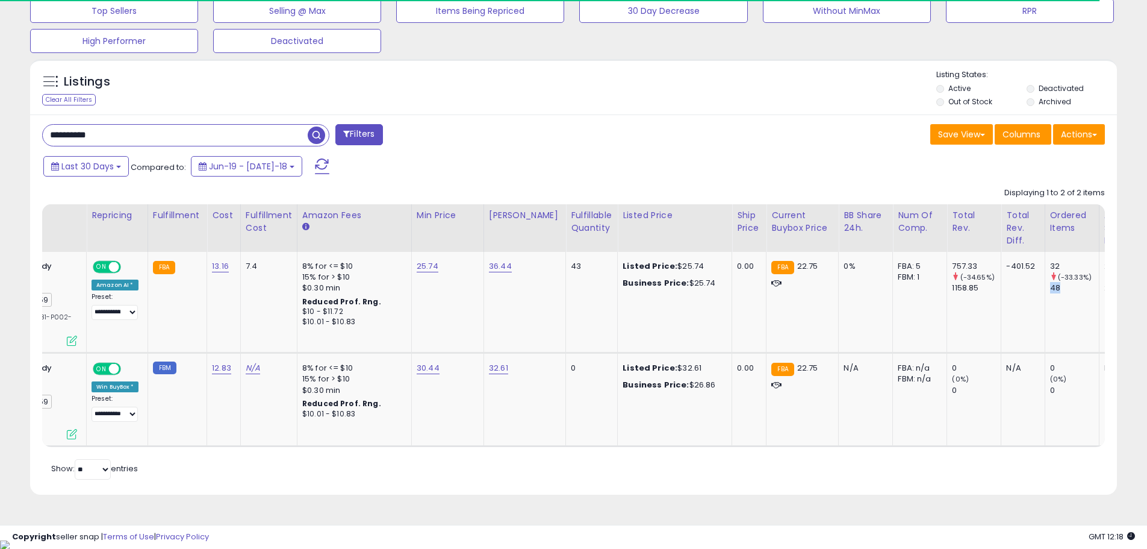
scroll to position [247, 630]
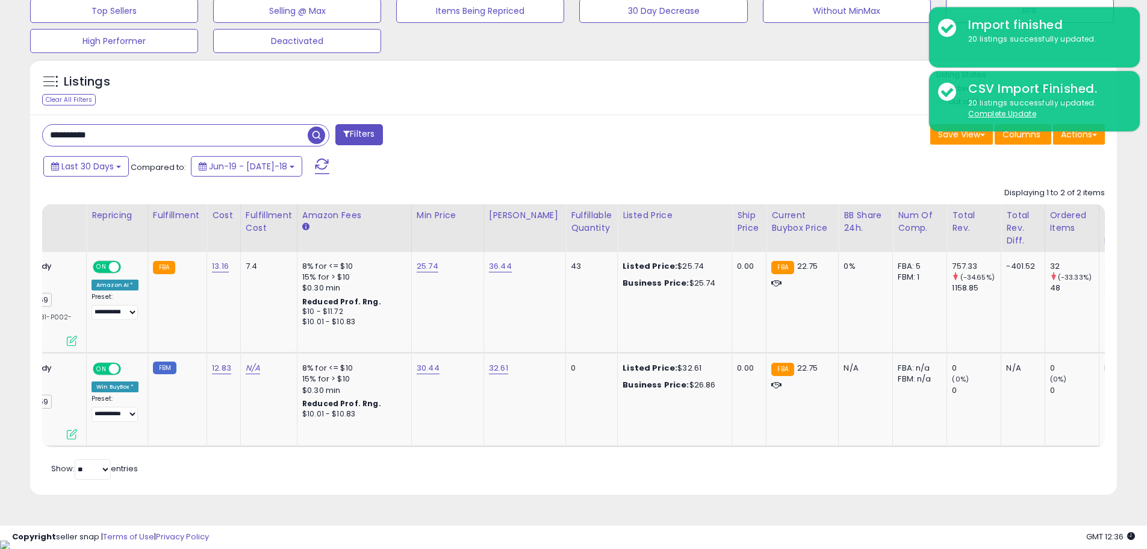
click at [197, 132] on input "**********" at bounding box center [175, 135] width 265 height 21
paste input "text"
type input "**********"
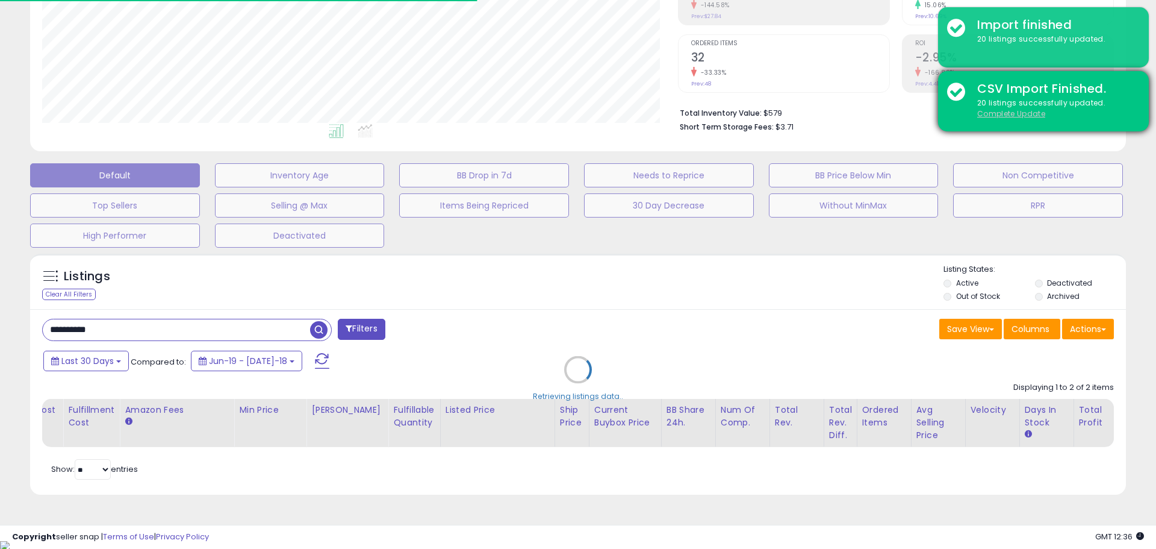
click at [1001, 113] on u "Complete Update" at bounding box center [1011, 113] width 68 height 10
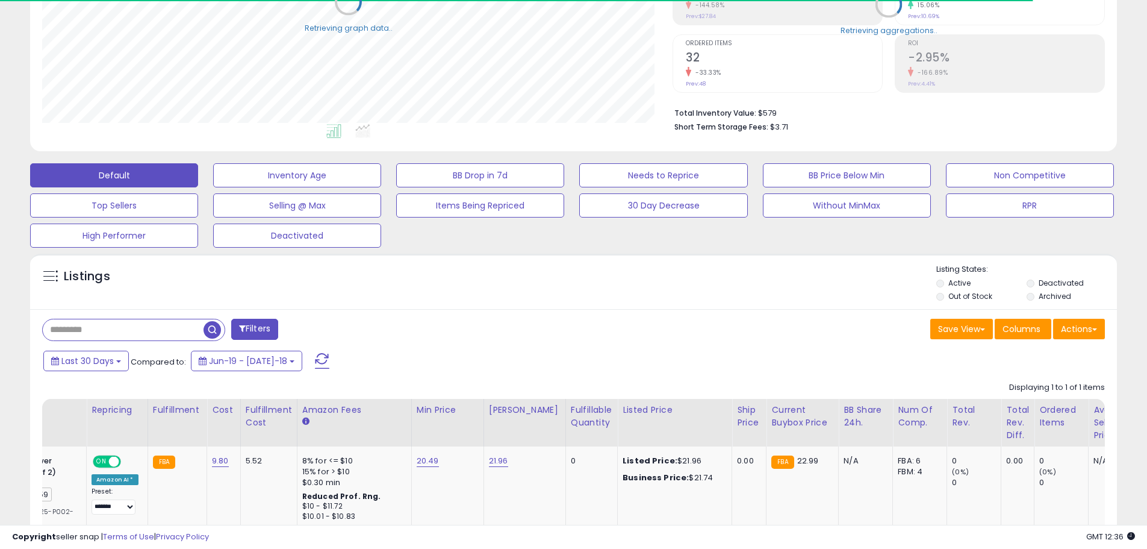
scroll to position [317, 0]
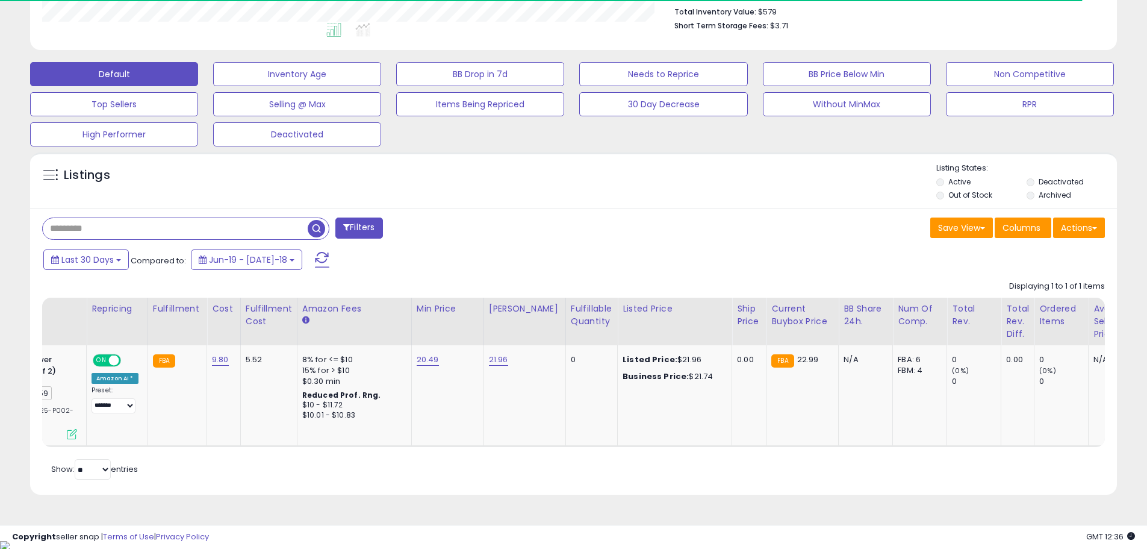
drag, startPoint x: 141, startPoint y: 224, endPoint x: 134, endPoint y: 228, distance: 8.1
click at [134, 228] on input "text" at bounding box center [175, 228] width 265 height 21
paste input "**********"
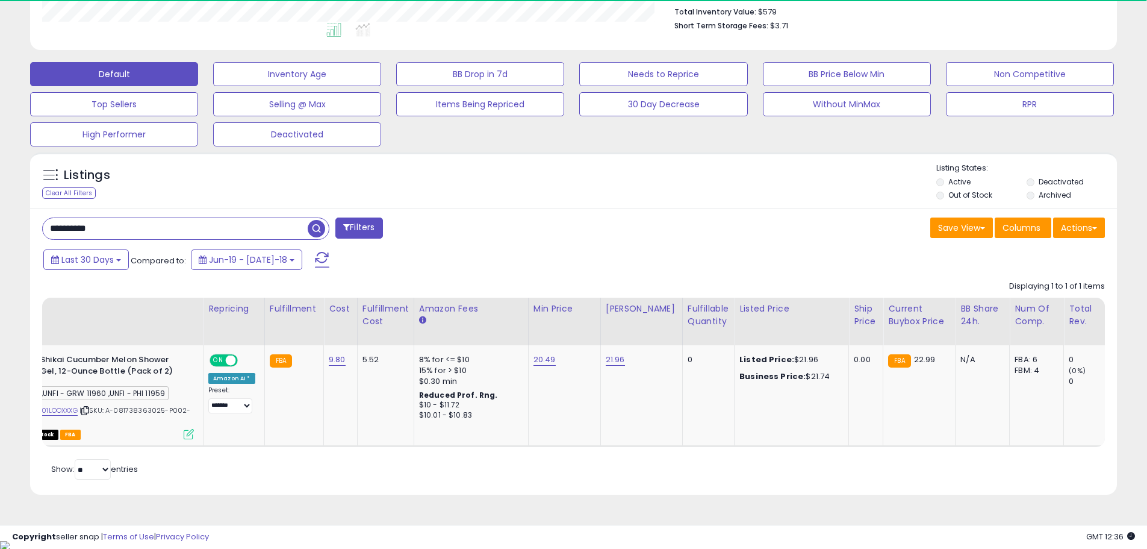
scroll to position [0, 0]
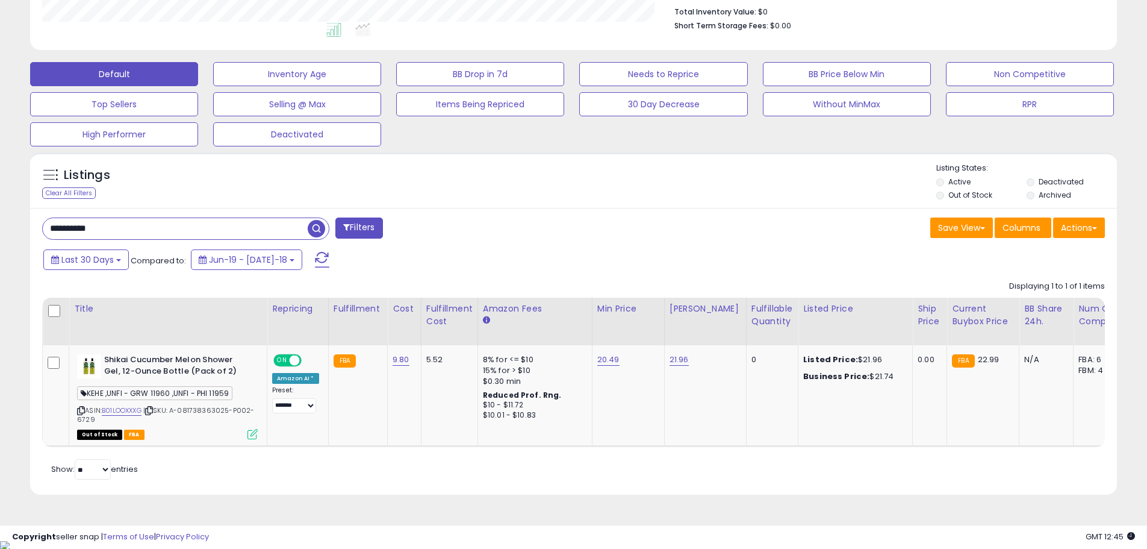
paste input "text"
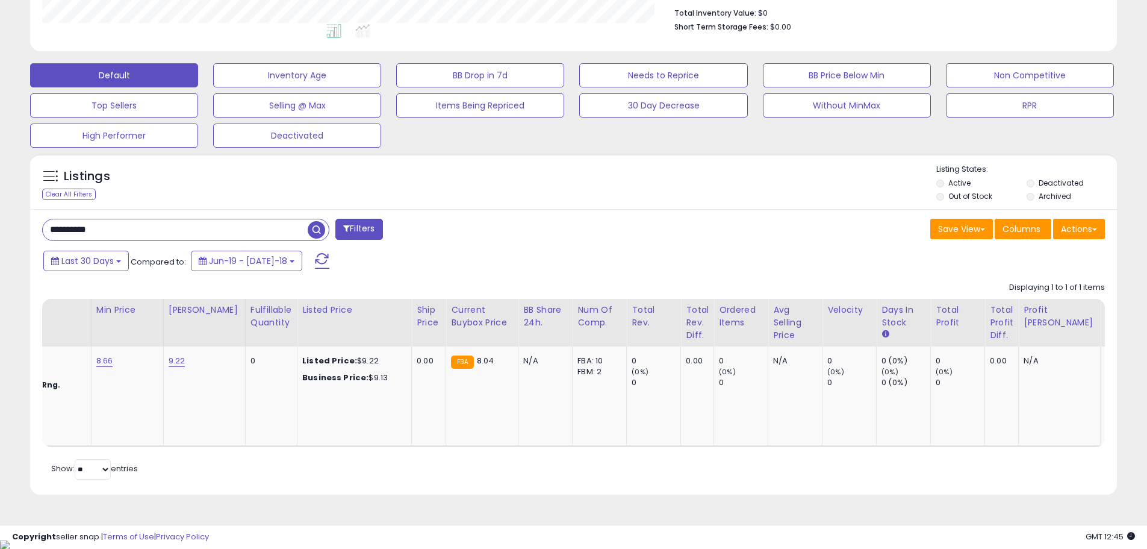
scroll to position [0, 615]
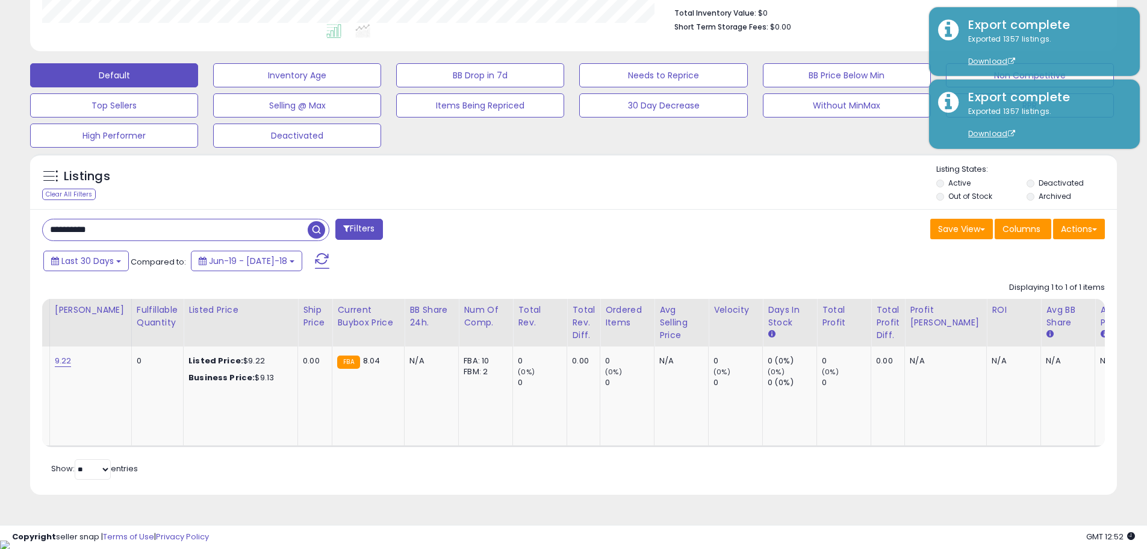
paste input "text"
type input "**********"
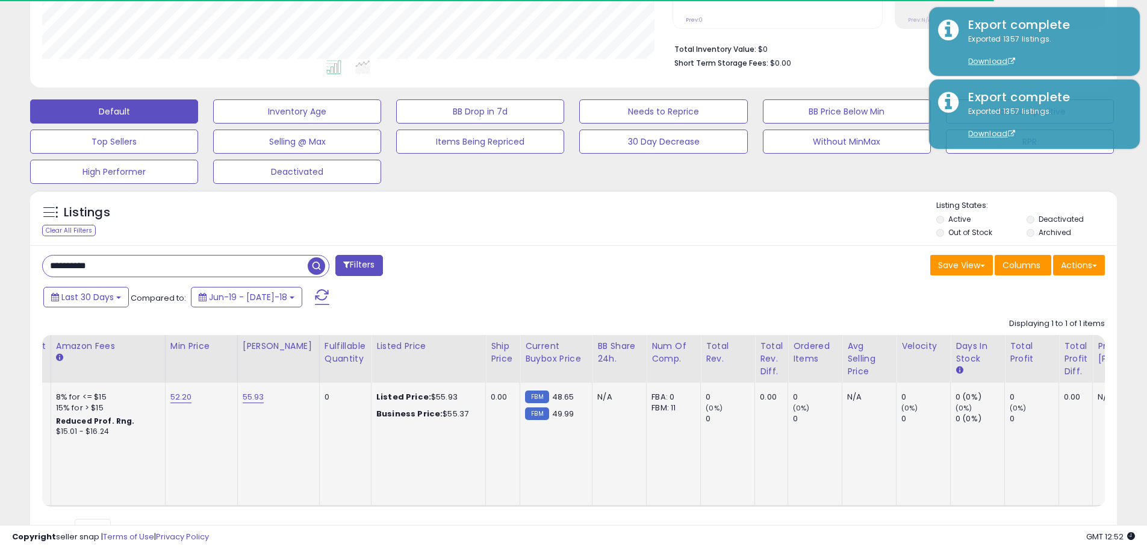
scroll to position [340, 0]
